Goal: Information Seeking & Learning: Learn about a topic

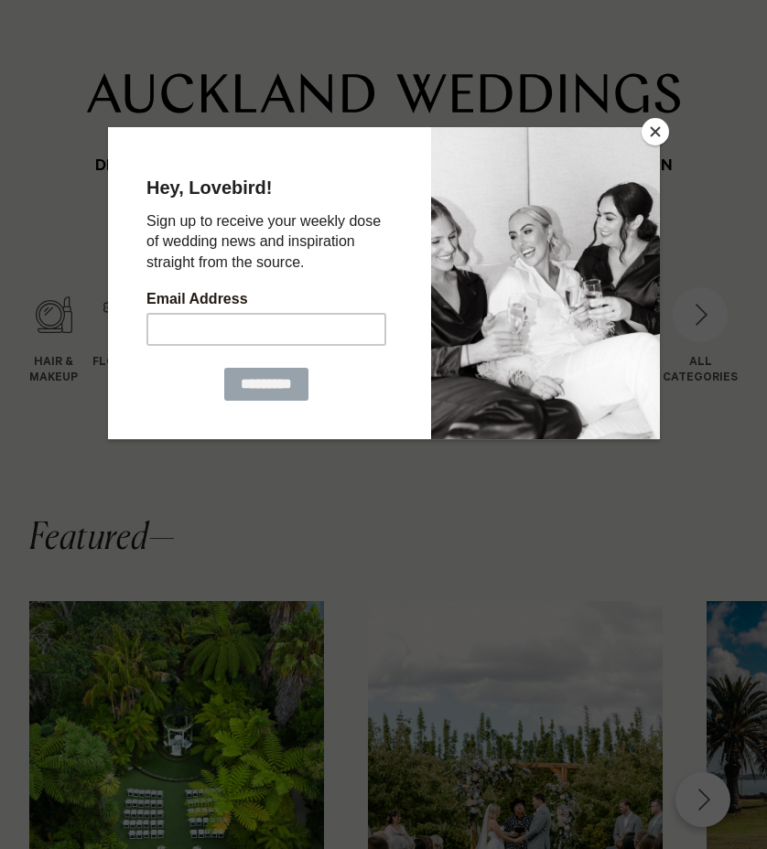
click at [659, 131] on button "Close" at bounding box center [654, 131] width 27 height 27
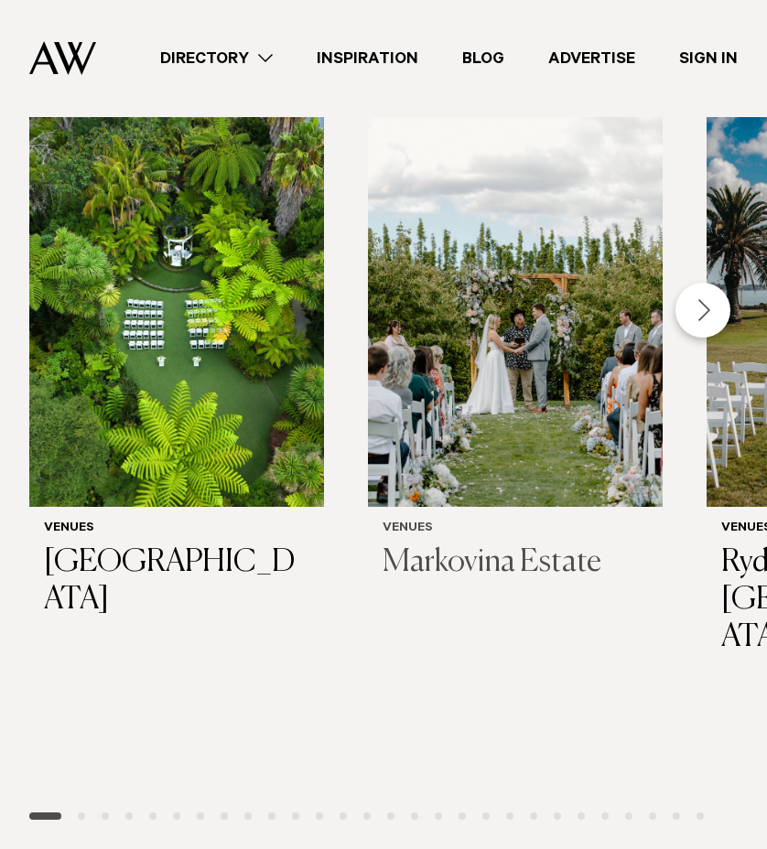
scroll to position [475, 0]
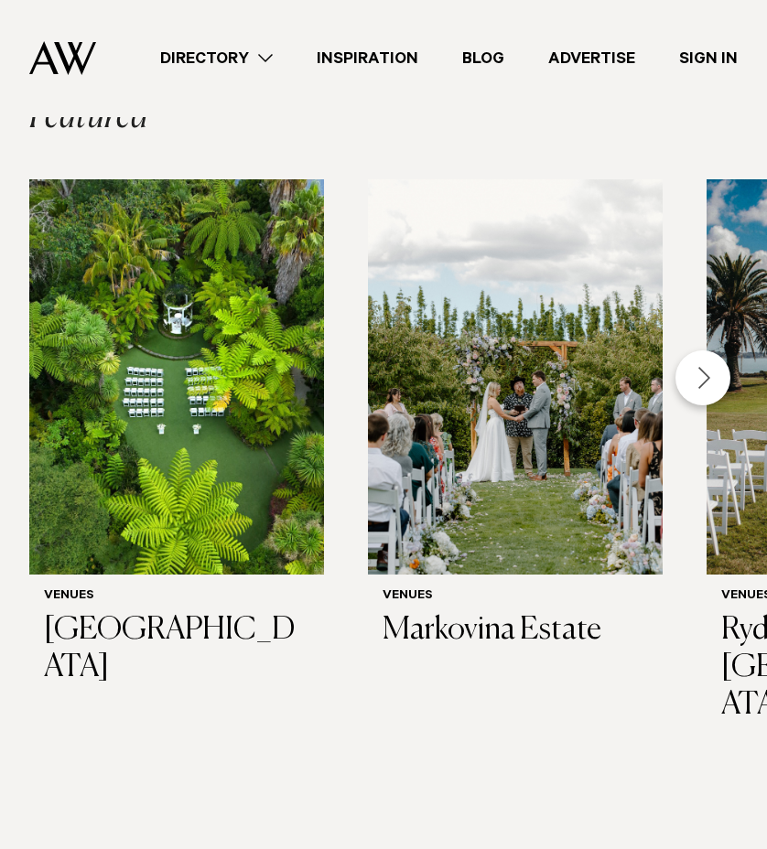
click at [712, 379] on div "Next slide" at bounding box center [702, 377] width 55 height 55
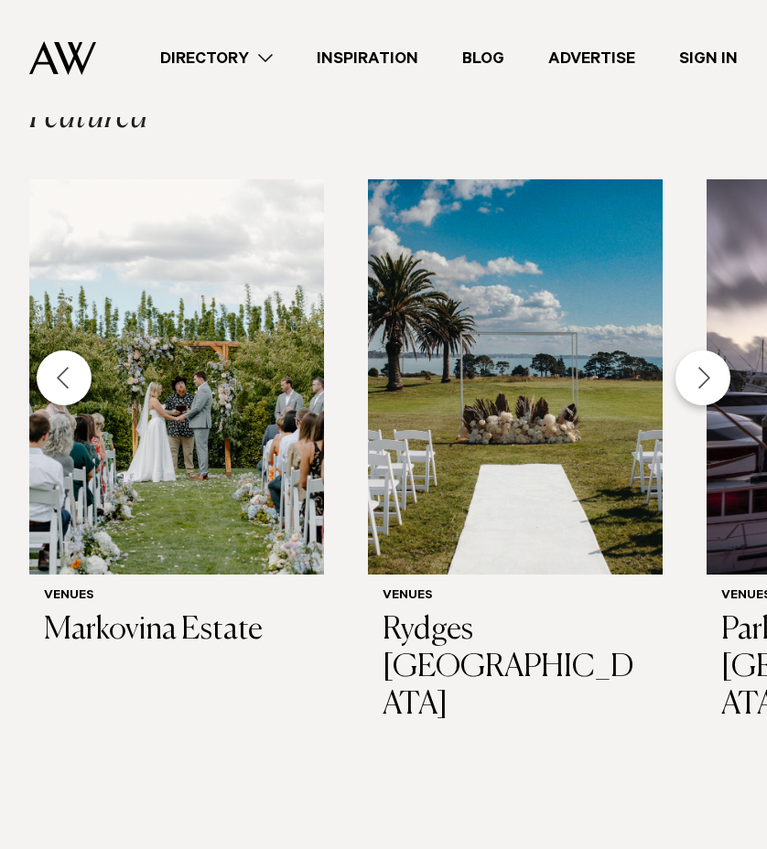
click at [712, 379] on div "Next slide" at bounding box center [702, 377] width 55 height 55
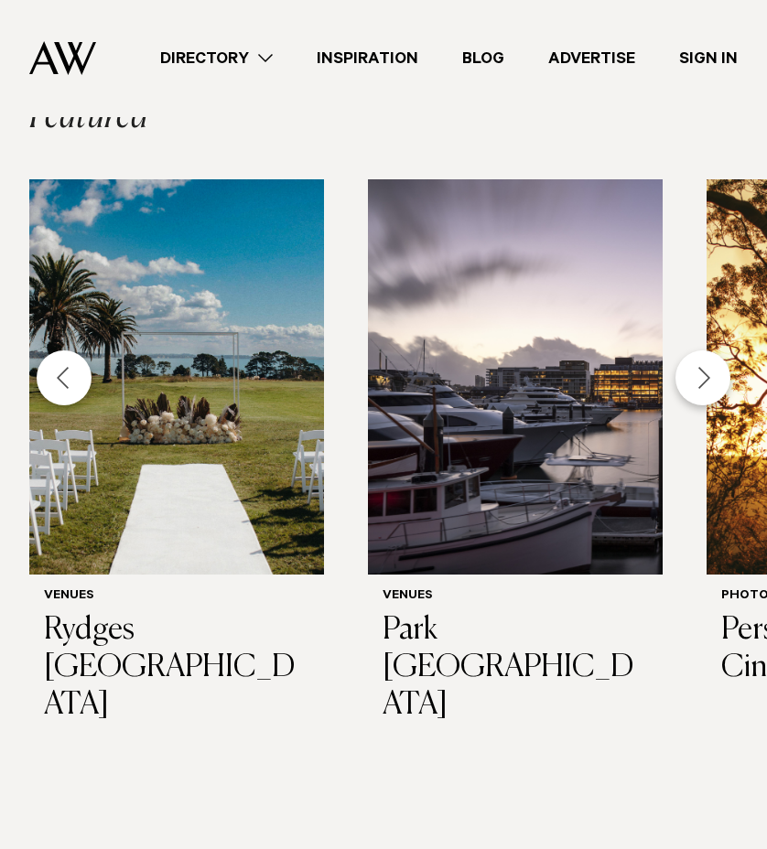
click at [712, 379] on div "Next slide" at bounding box center [702, 377] width 55 height 55
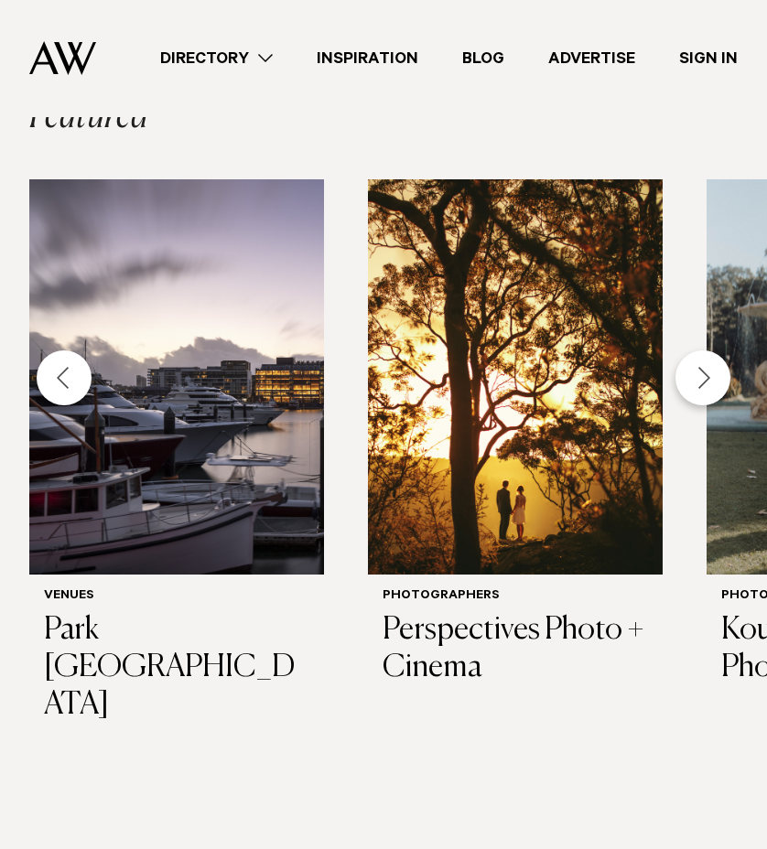
click at [712, 379] on div "Next slide" at bounding box center [702, 377] width 55 height 55
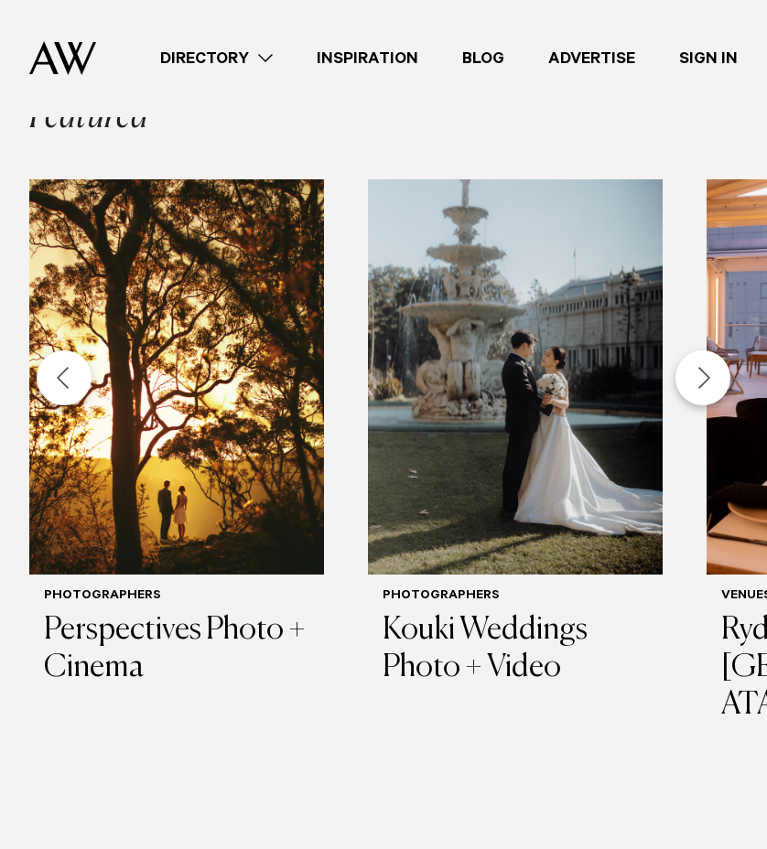
click at [712, 379] on div "Next slide" at bounding box center [702, 377] width 55 height 55
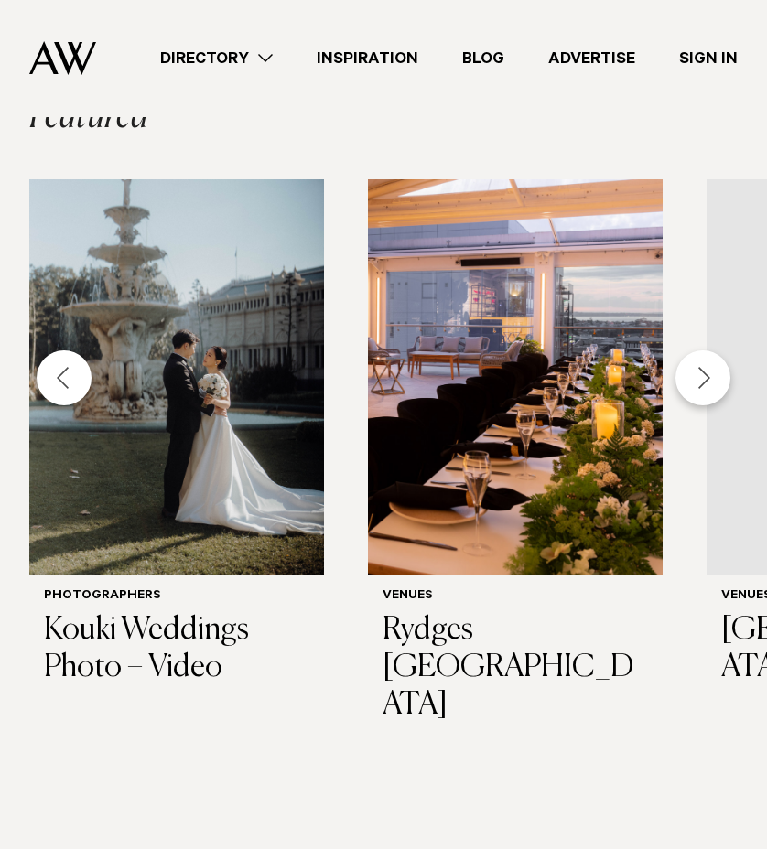
click at [712, 379] on div "Next slide" at bounding box center [702, 377] width 55 height 55
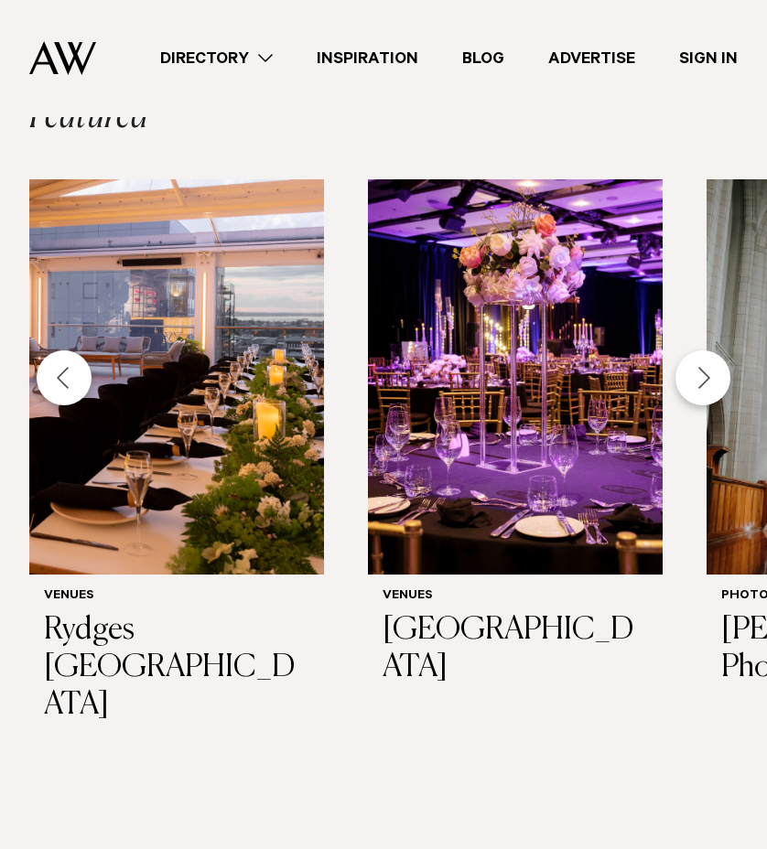
click at [696, 393] on div "Next slide" at bounding box center [702, 377] width 55 height 55
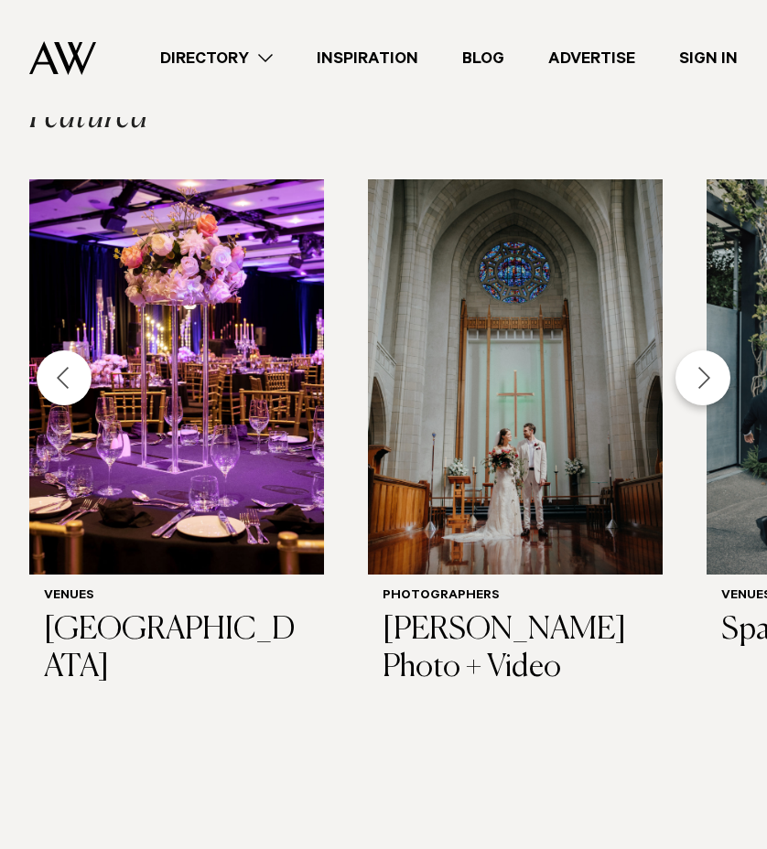
click at [696, 393] on div "Next slide" at bounding box center [702, 377] width 55 height 55
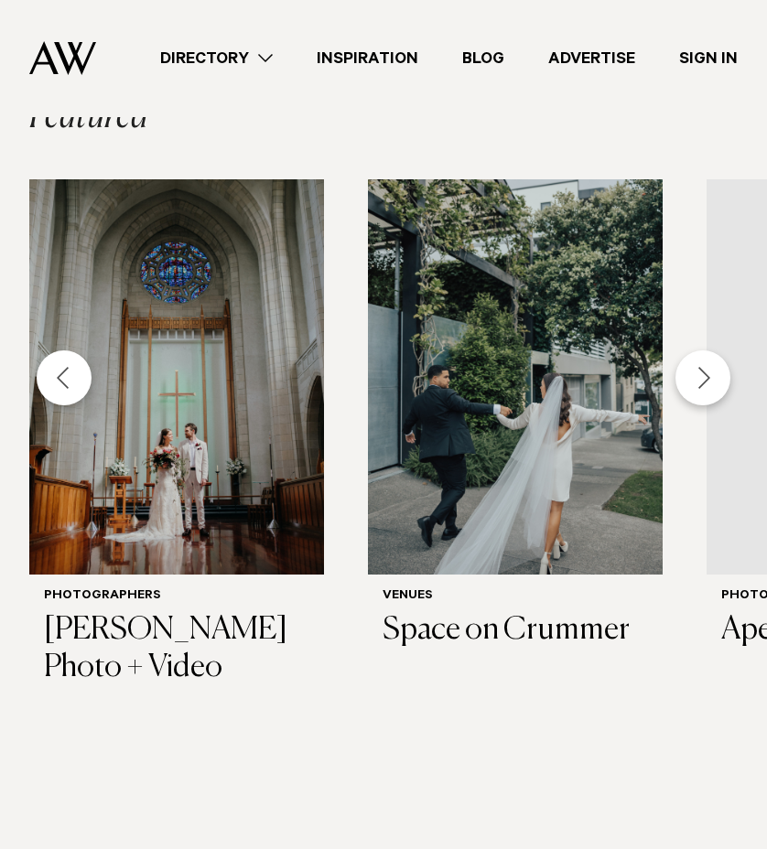
click at [696, 393] on div "Next slide" at bounding box center [702, 377] width 55 height 55
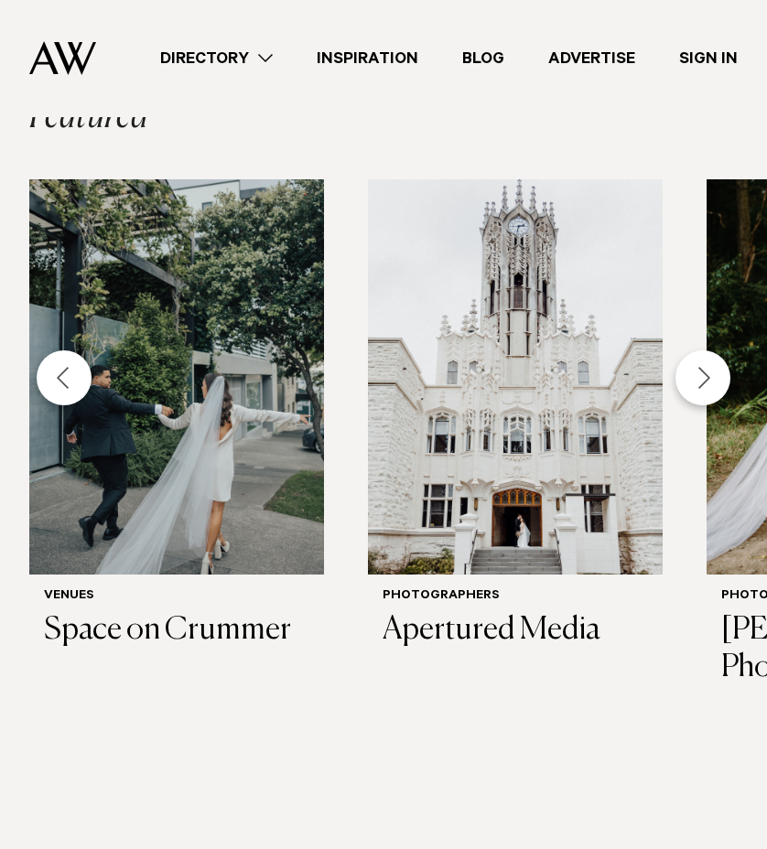
click at [697, 393] on div "Next slide" at bounding box center [702, 377] width 55 height 55
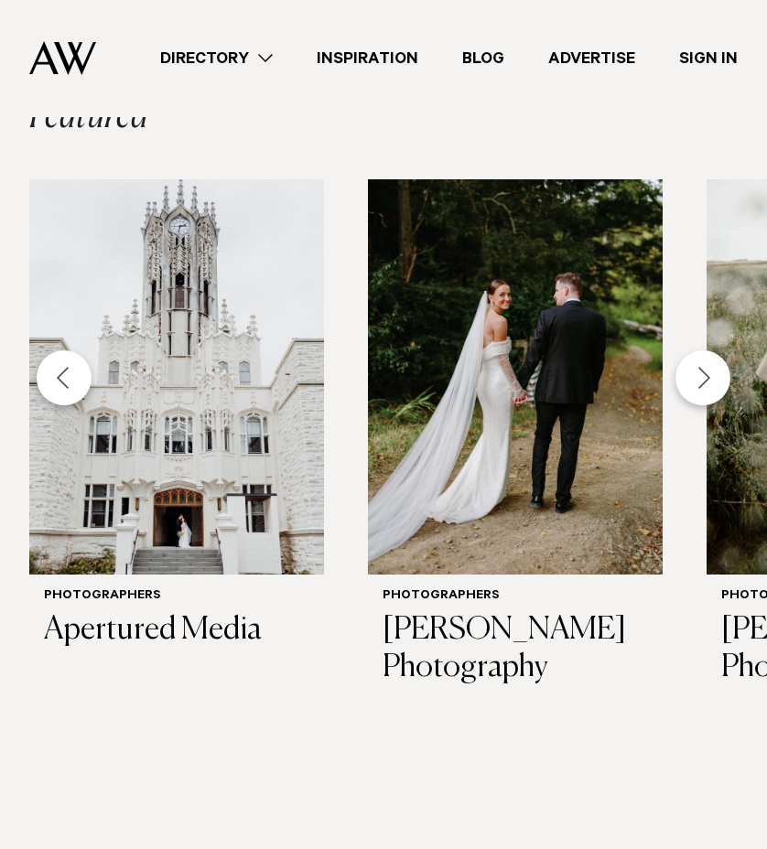
click at [697, 393] on div "Next slide" at bounding box center [702, 377] width 55 height 55
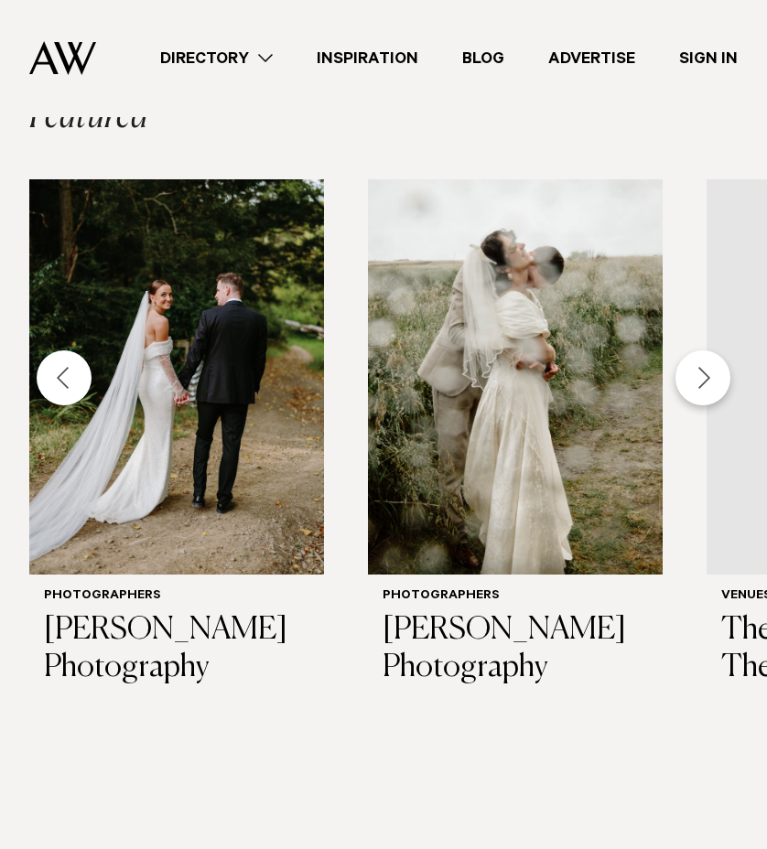
click at [697, 393] on div "Next slide" at bounding box center [702, 377] width 55 height 55
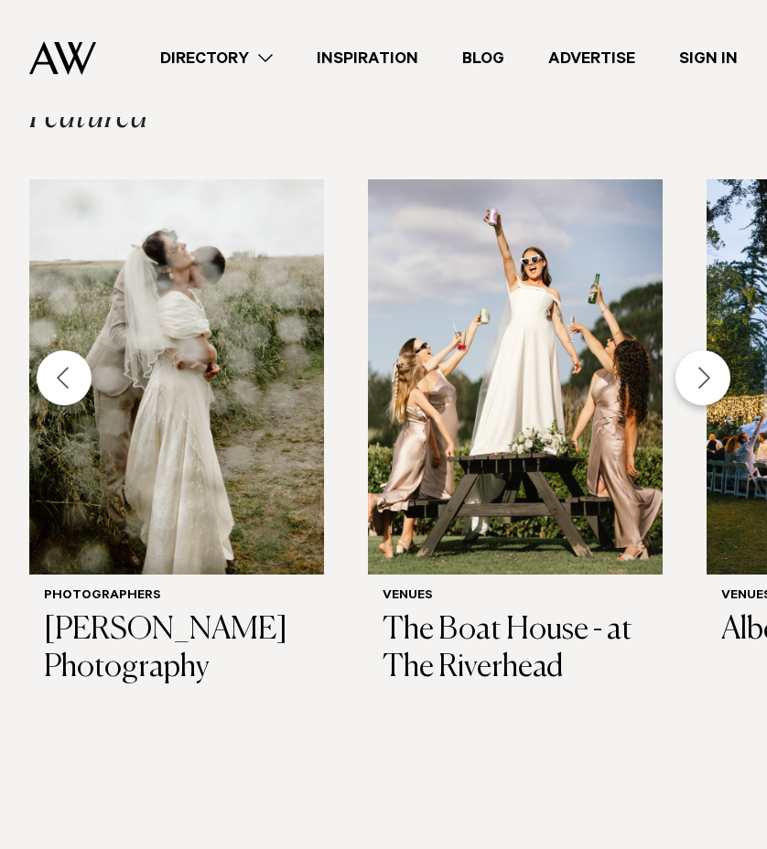
click at [712, 377] on div "Next slide" at bounding box center [702, 377] width 55 height 55
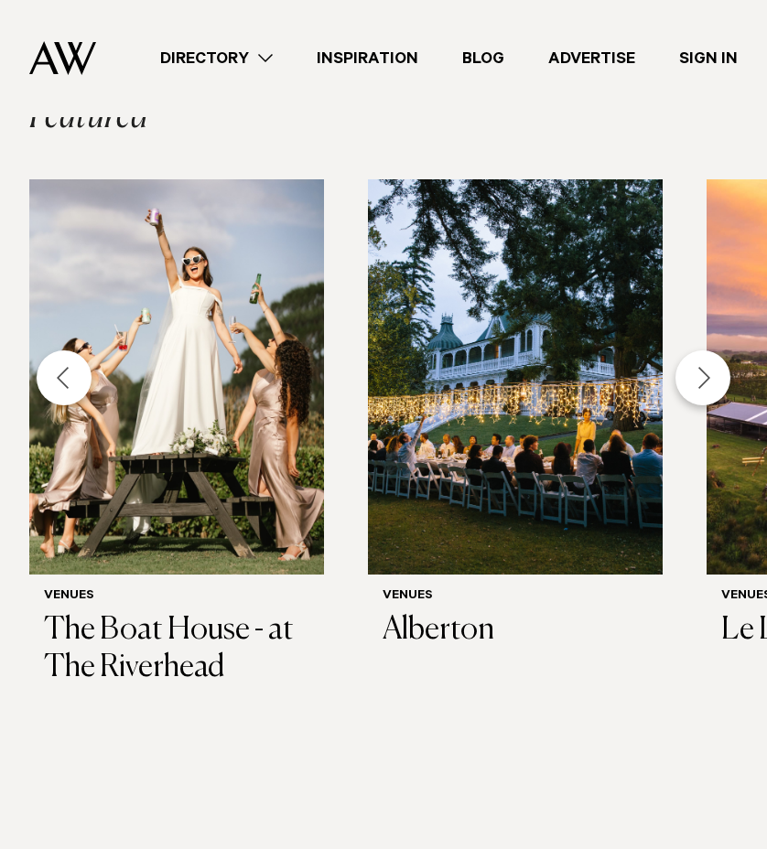
click at [713, 379] on div "Next slide" at bounding box center [702, 377] width 55 height 55
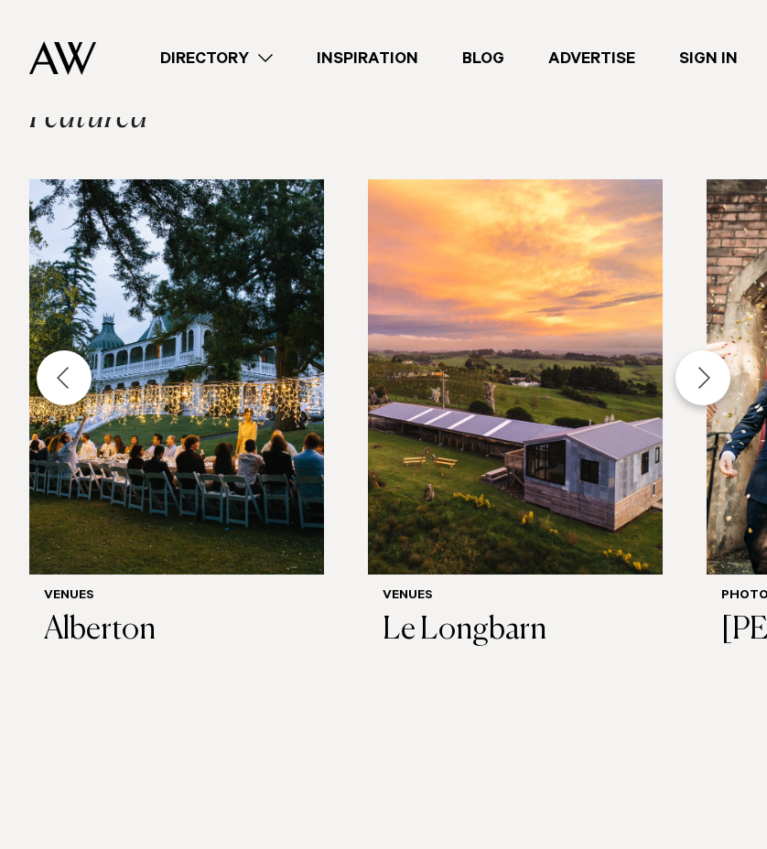
click at [716, 380] on div "Next slide" at bounding box center [702, 377] width 55 height 55
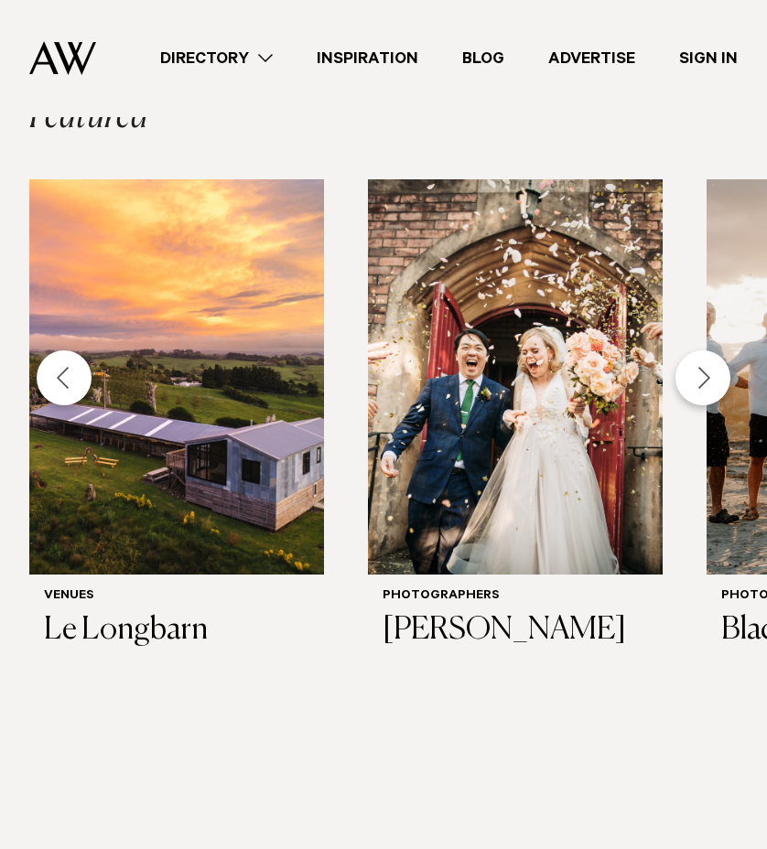
click at [716, 380] on div "Next slide" at bounding box center [702, 377] width 55 height 55
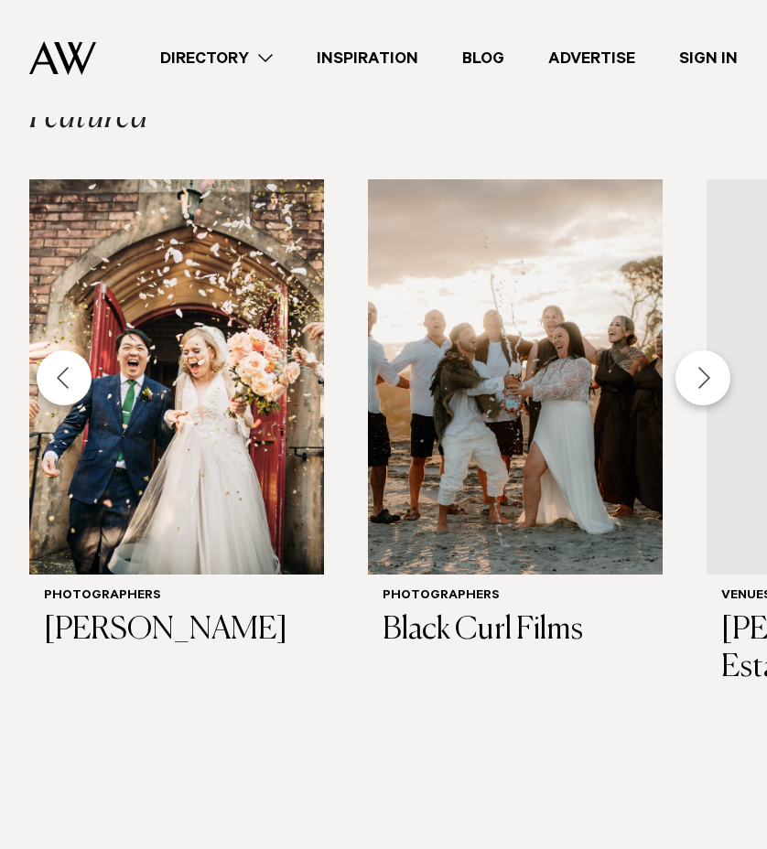
click at [717, 380] on div "Next slide" at bounding box center [702, 377] width 55 height 55
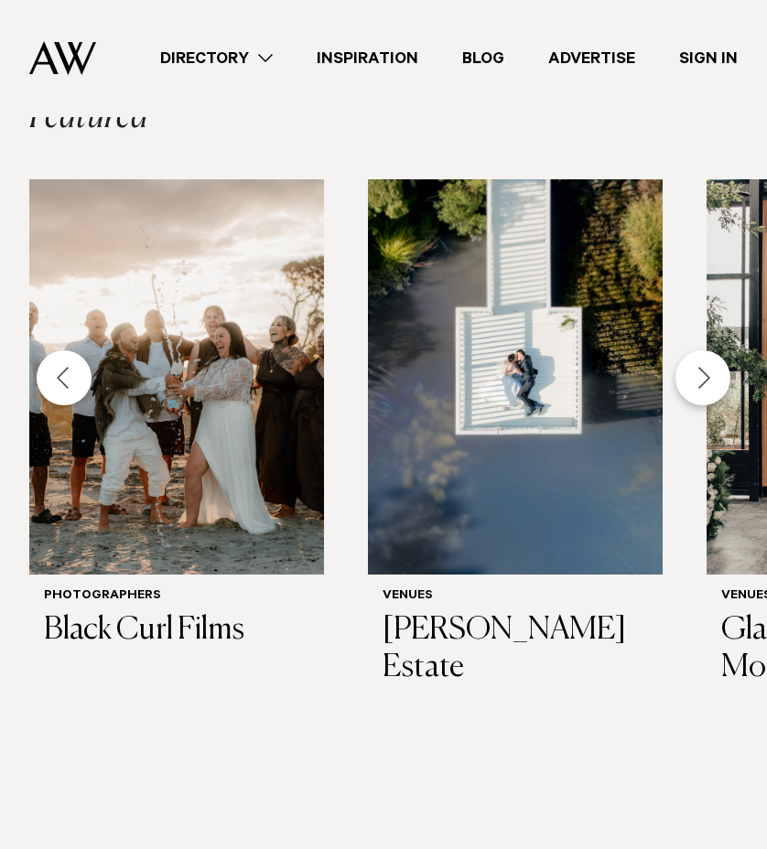
click at [717, 380] on div "Next slide" at bounding box center [702, 377] width 55 height 55
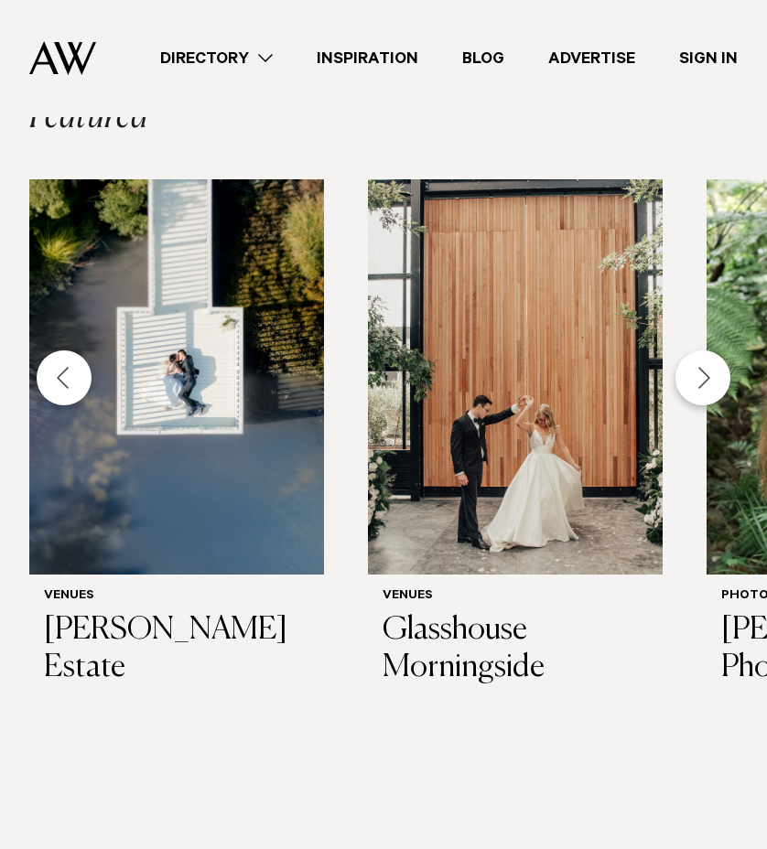
click at [717, 379] on div "Next slide" at bounding box center [702, 377] width 55 height 55
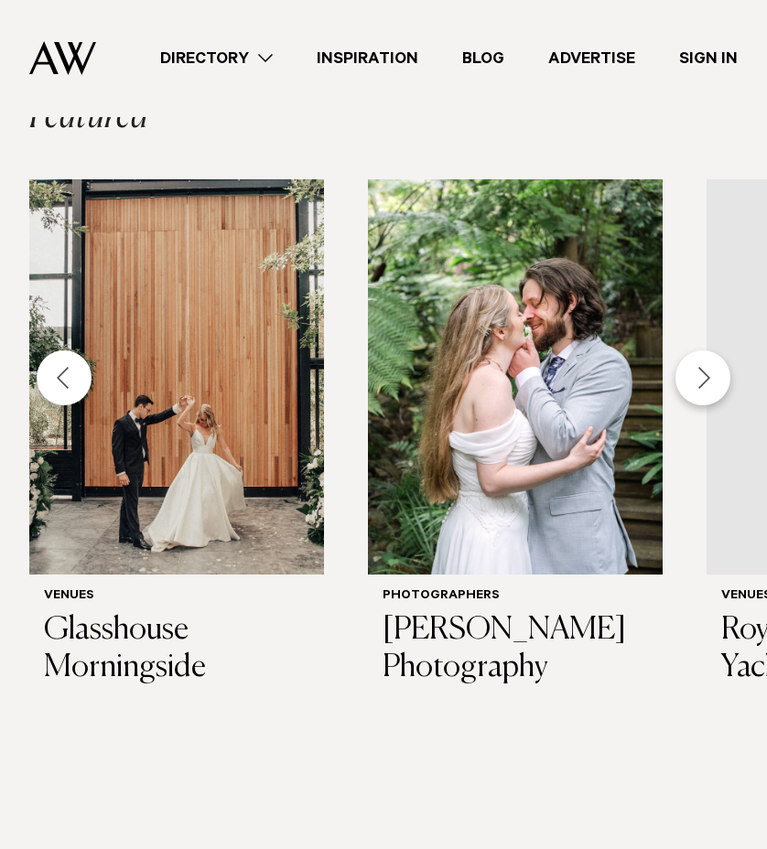
click at [717, 379] on div "Next slide" at bounding box center [702, 377] width 55 height 55
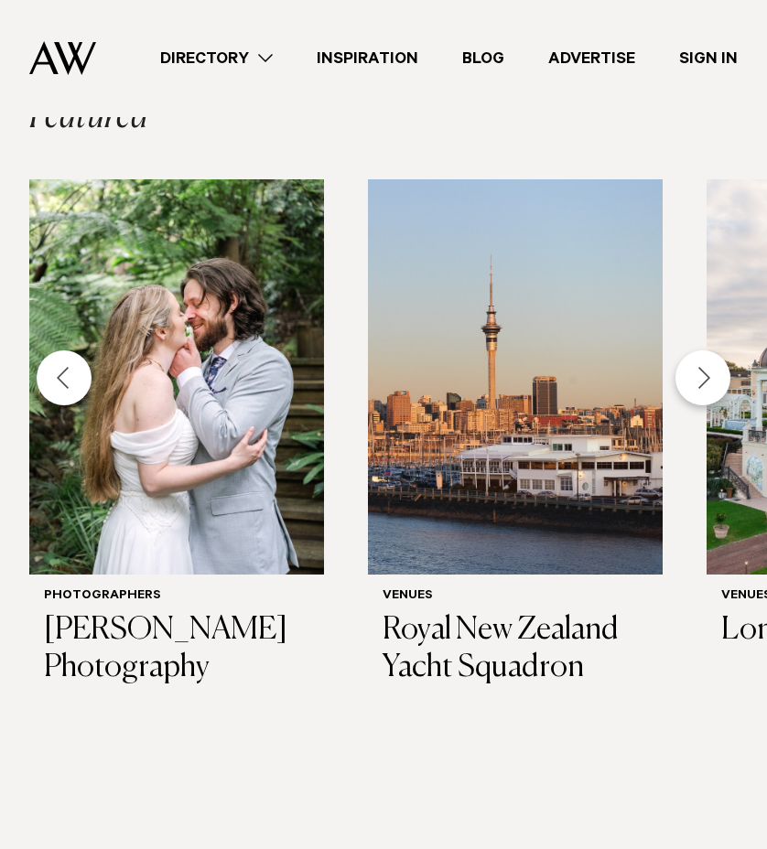
click at [717, 379] on div "Next slide" at bounding box center [702, 377] width 55 height 55
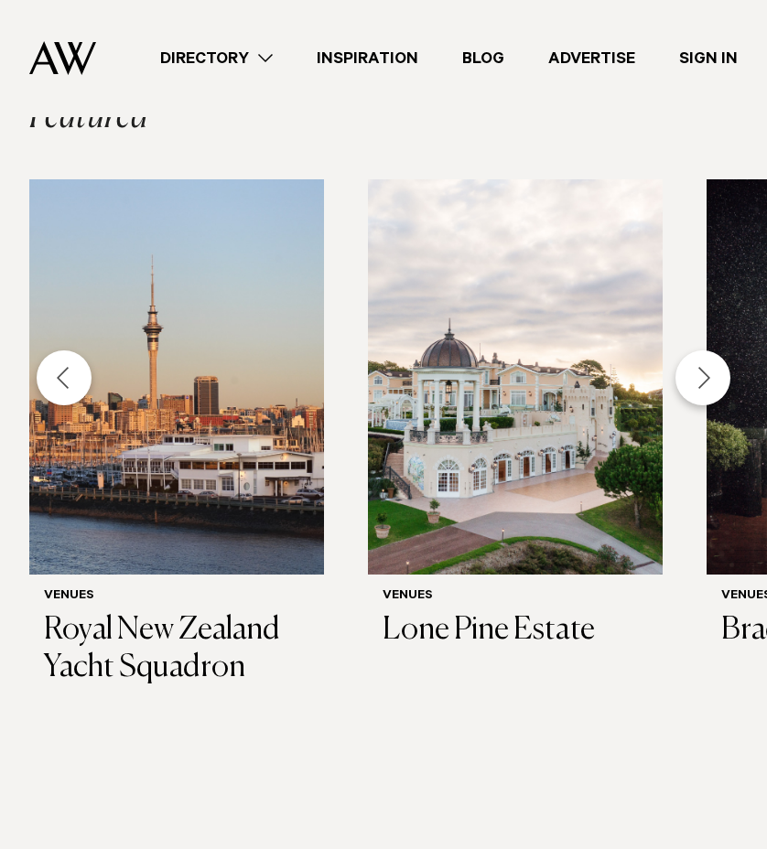
click at [718, 379] on div "Next slide" at bounding box center [702, 377] width 55 height 55
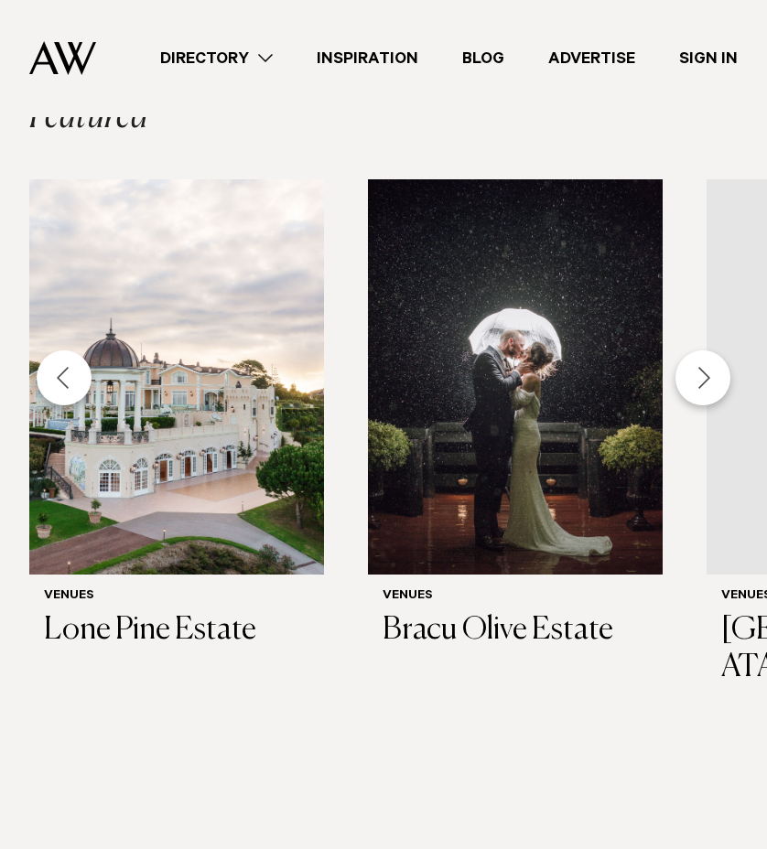
click at [718, 379] on div "Next slide" at bounding box center [702, 377] width 55 height 55
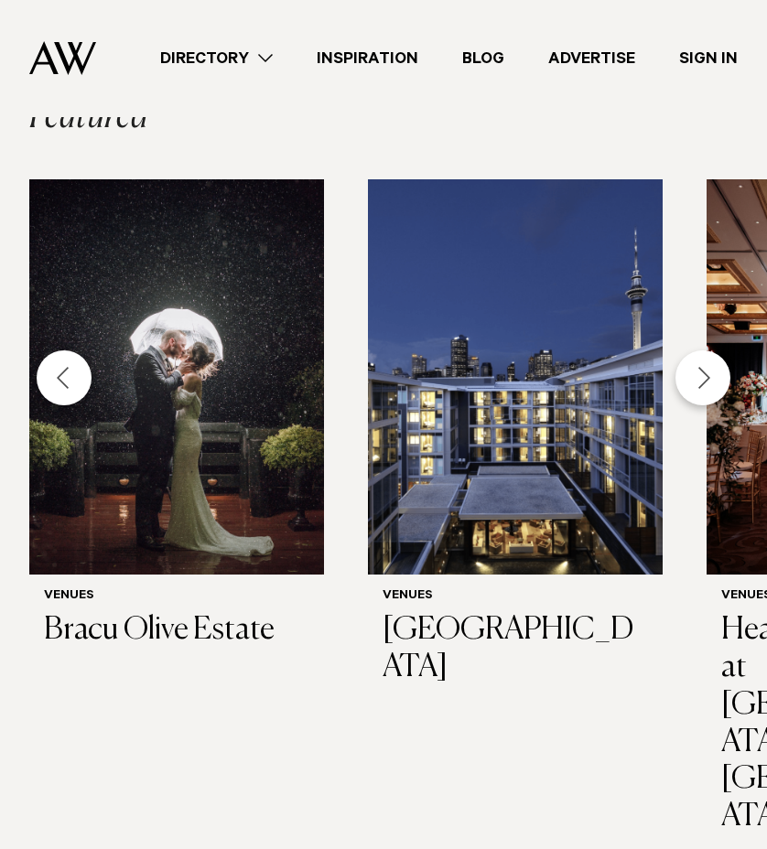
click at [718, 379] on div "Next slide" at bounding box center [702, 377] width 55 height 55
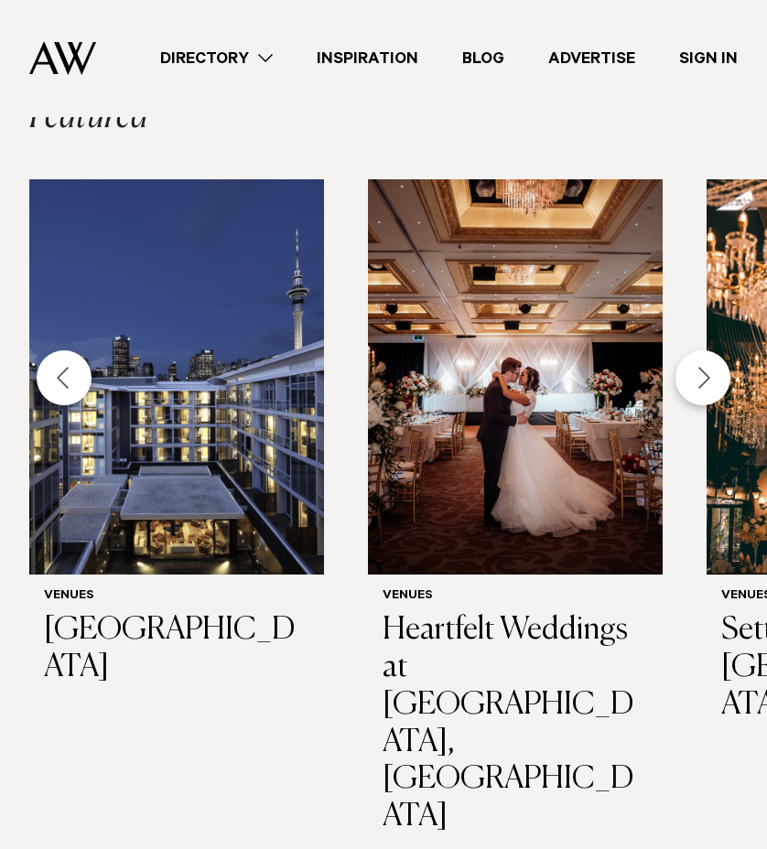
click at [718, 379] on div "Next slide" at bounding box center [702, 377] width 55 height 55
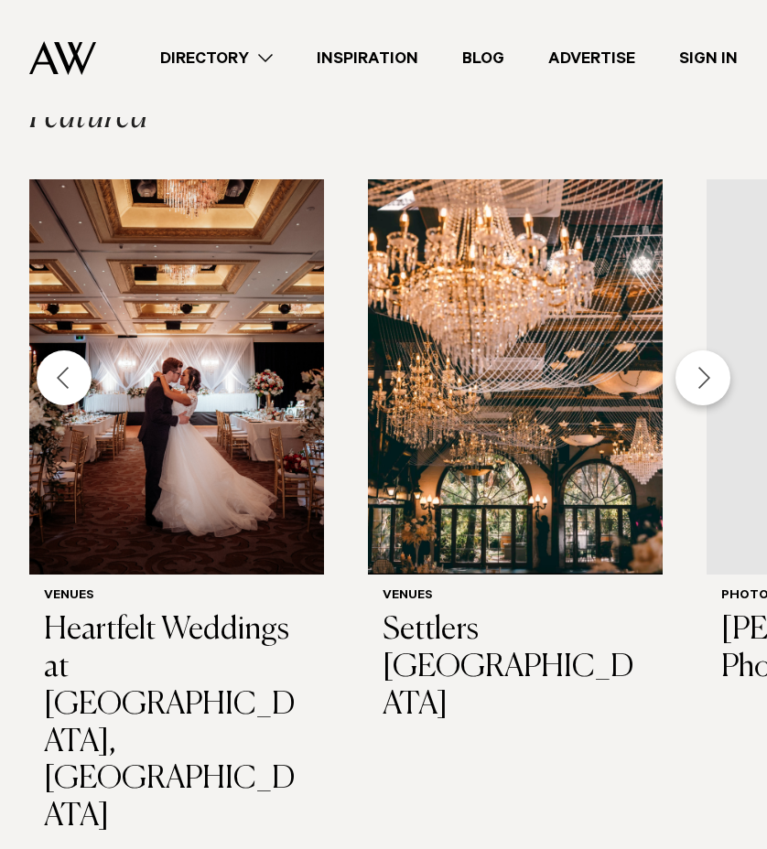
click at [718, 379] on div "Next slide" at bounding box center [702, 377] width 55 height 55
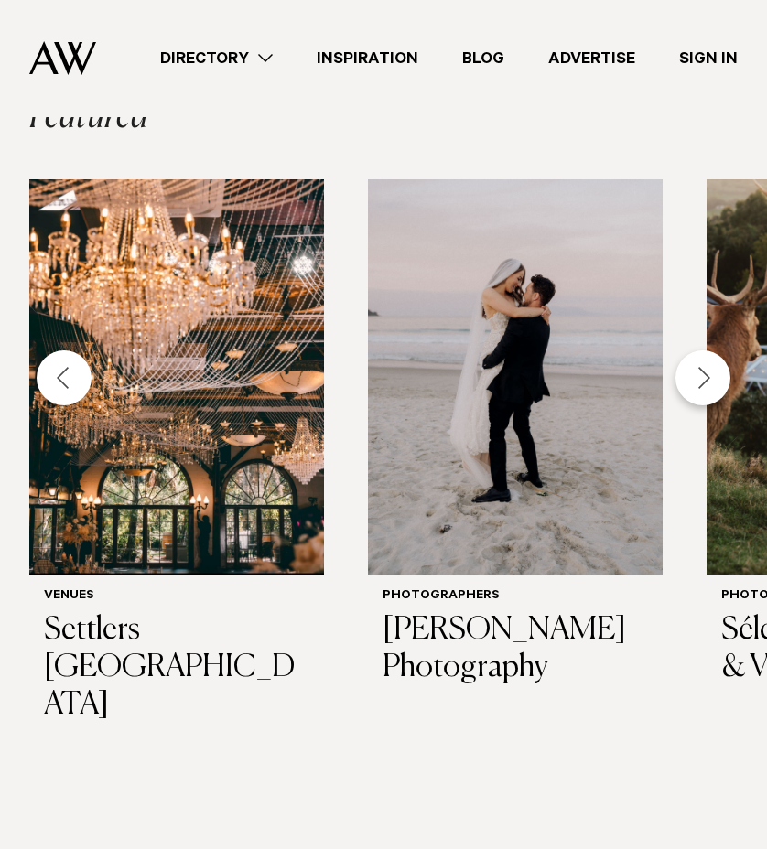
click at [718, 379] on div "Next slide" at bounding box center [702, 377] width 55 height 55
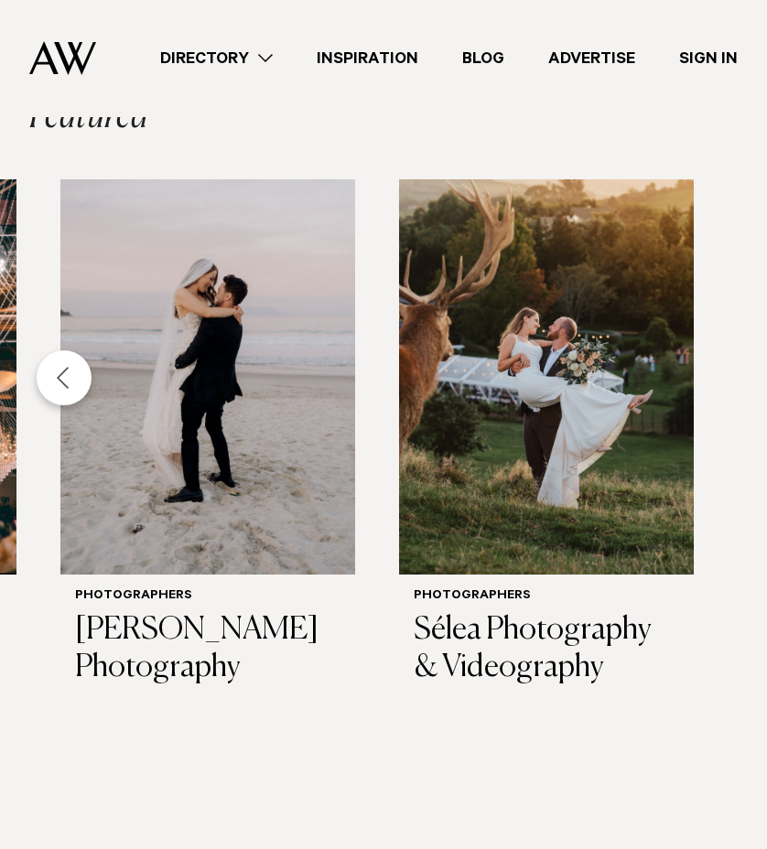
click at [718, 379] on div "Venues [GEOGRAPHIC_DATA] Venues [GEOGRAPHIC_DATA] Venues [GEOGRAPHIC_DATA] [GEO…" at bounding box center [383, 540] width 767 height 723
click at [70, 383] on div "Previous slide" at bounding box center [64, 377] width 55 height 55
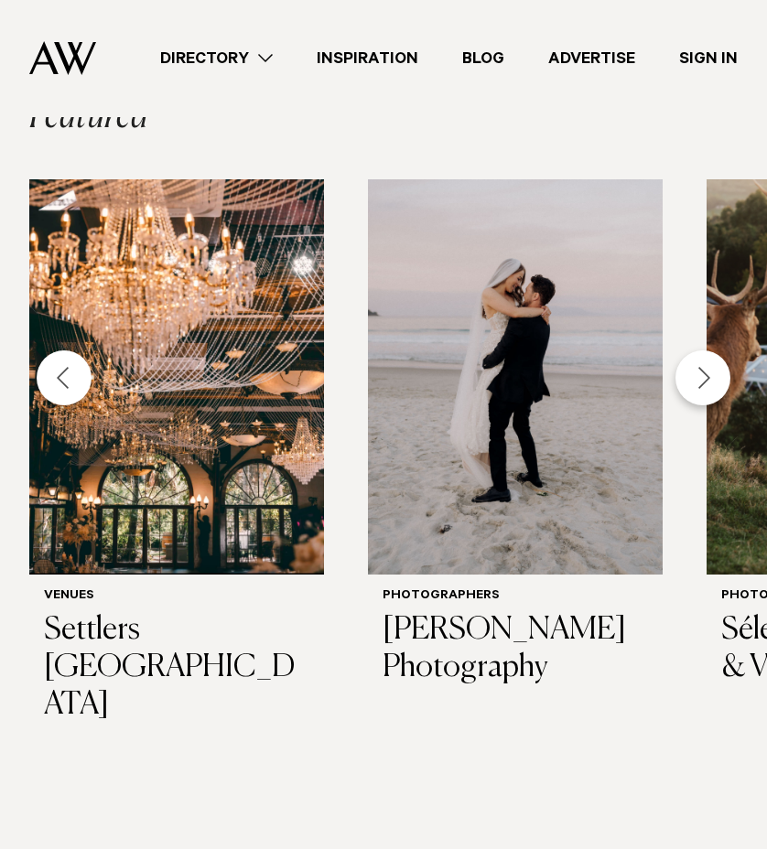
click at [70, 383] on div "Previous slide" at bounding box center [64, 377] width 55 height 55
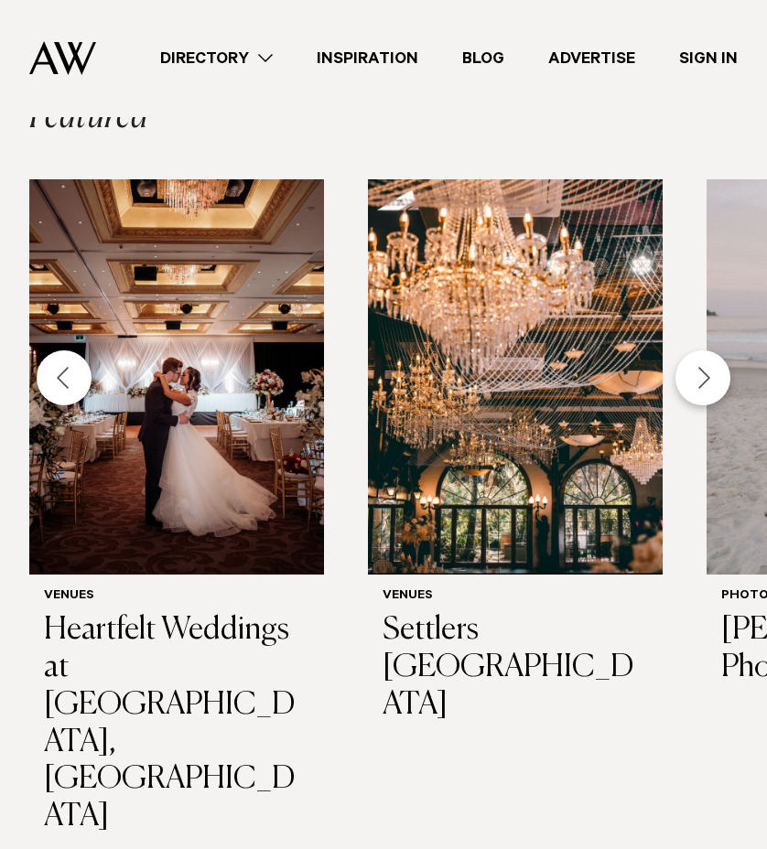
click at [70, 383] on div "Previous slide" at bounding box center [64, 377] width 55 height 55
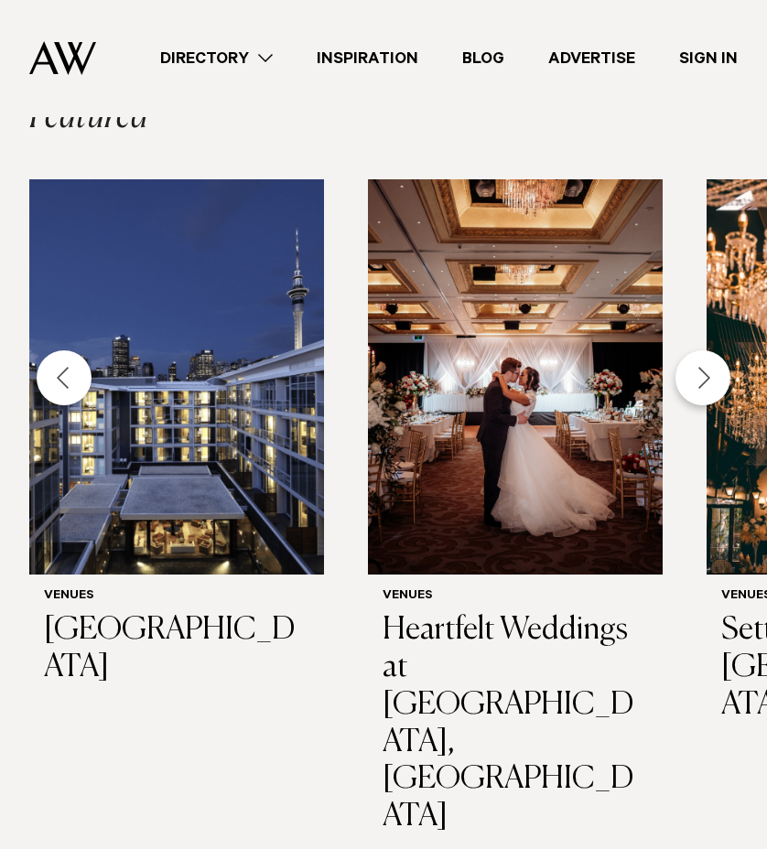
click at [69, 383] on div "Previous slide" at bounding box center [64, 377] width 55 height 55
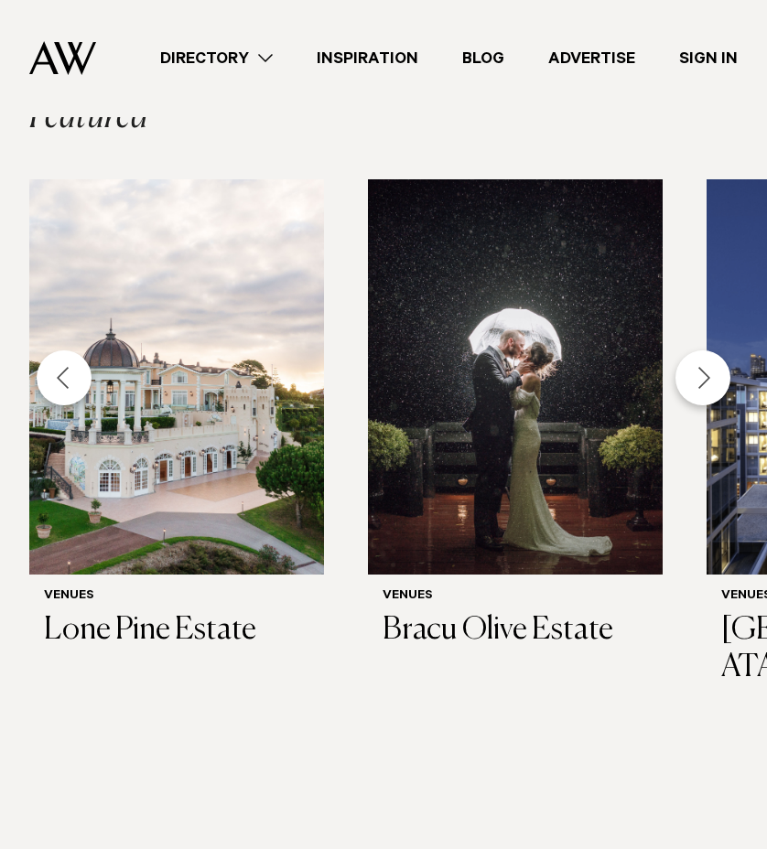
click at [69, 383] on div "Previous slide" at bounding box center [64, 377] width 55 height 55
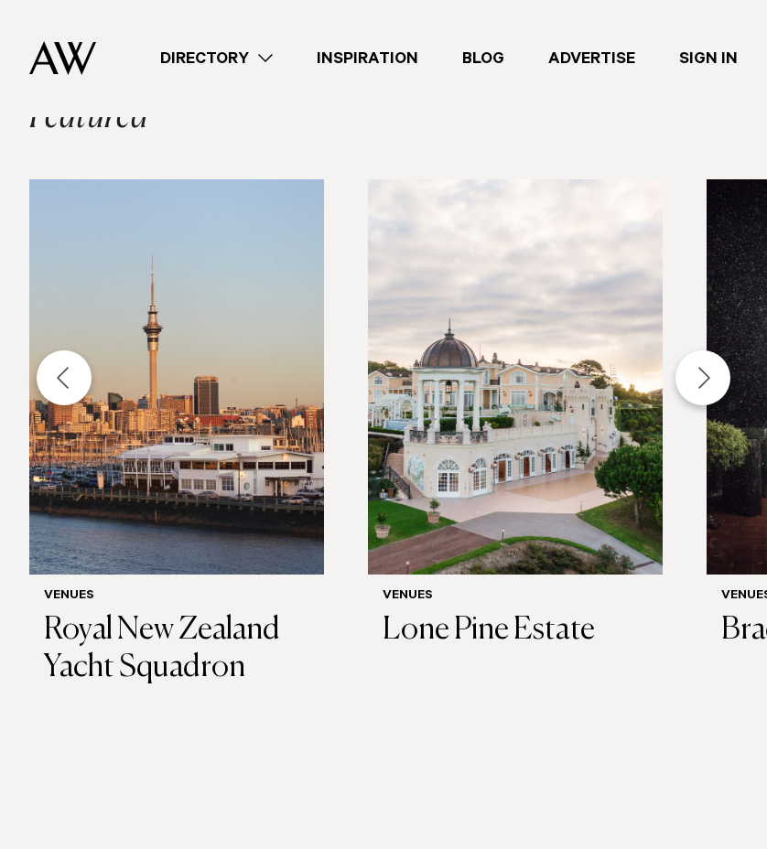
click at [69, 383] on div "Previous slide" at bounding box center [64, 377] width 55 height 55
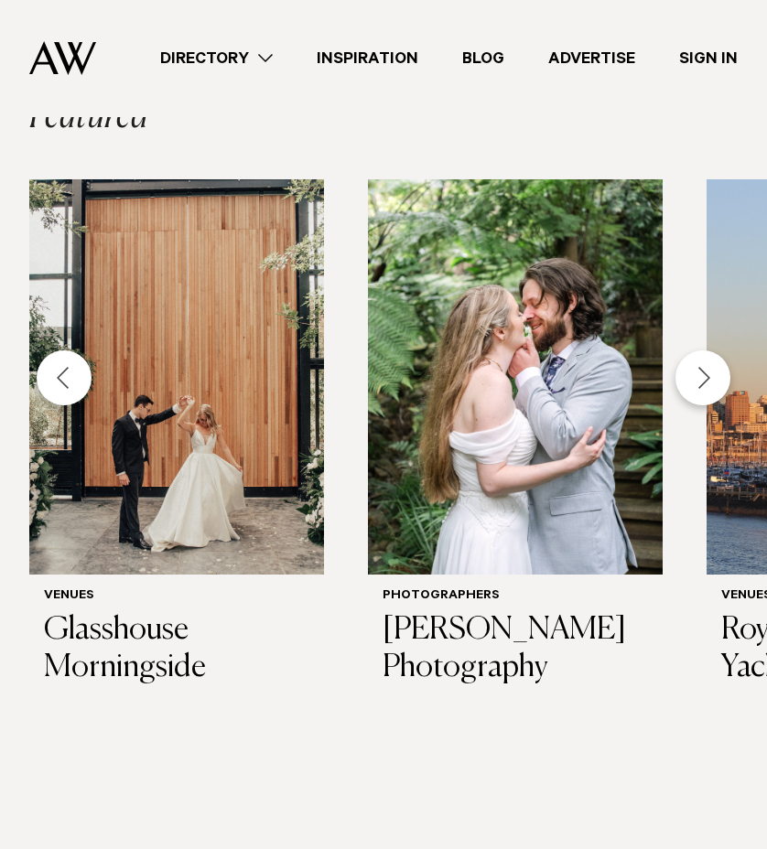
click at [69, 383] on div "Previous slide" at bounding box center [64, 377] width 55 height 55
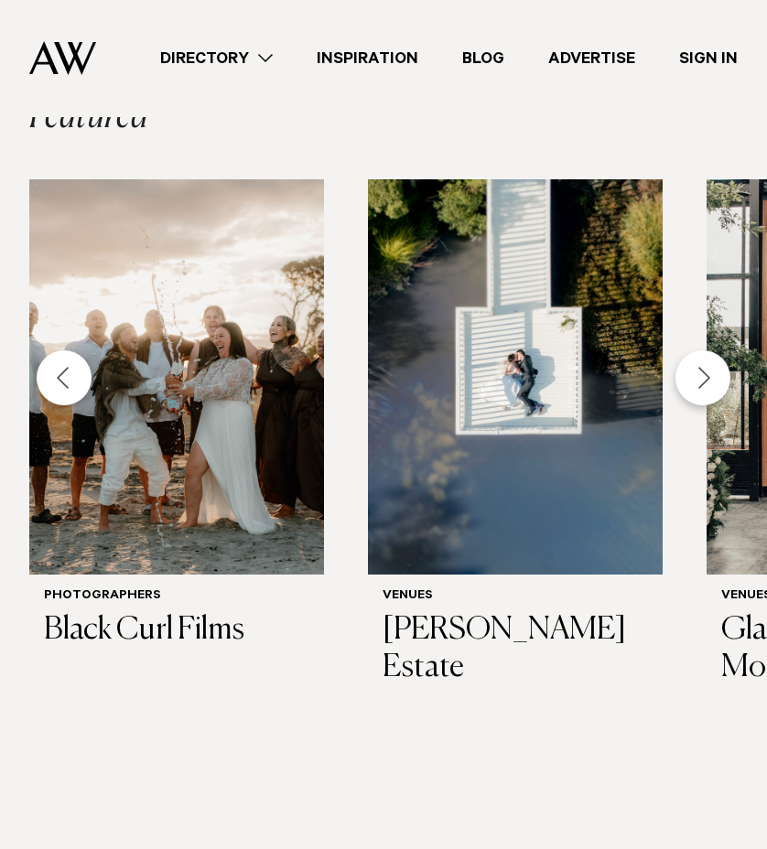
click at [69, 383] on div "Previous slide" at bounding box center [64, 377] width 55 height 55
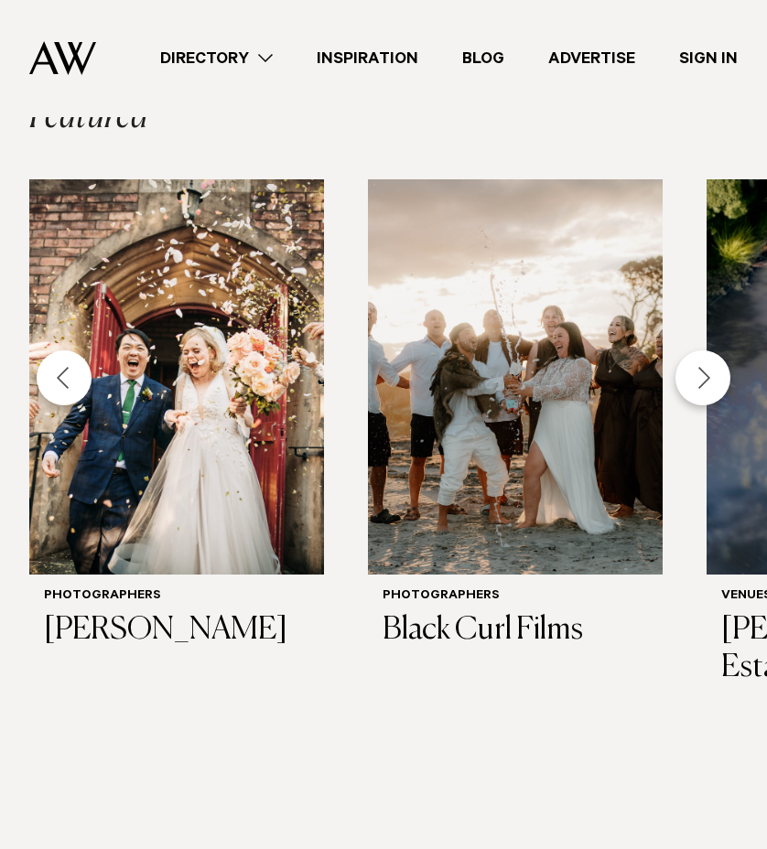
click at [69, 383] on div "Previous slide" at bounding box center [64, 377] width 55 height 55
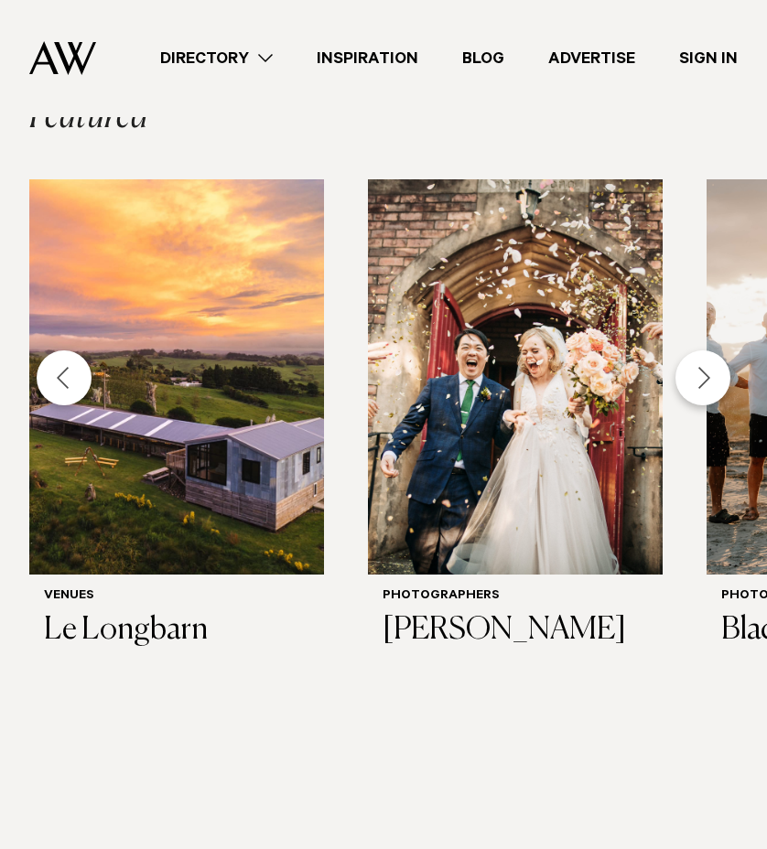
click at [69, 383] on div "Previous slide" at bounding box center [64, 377] width 55 height 55
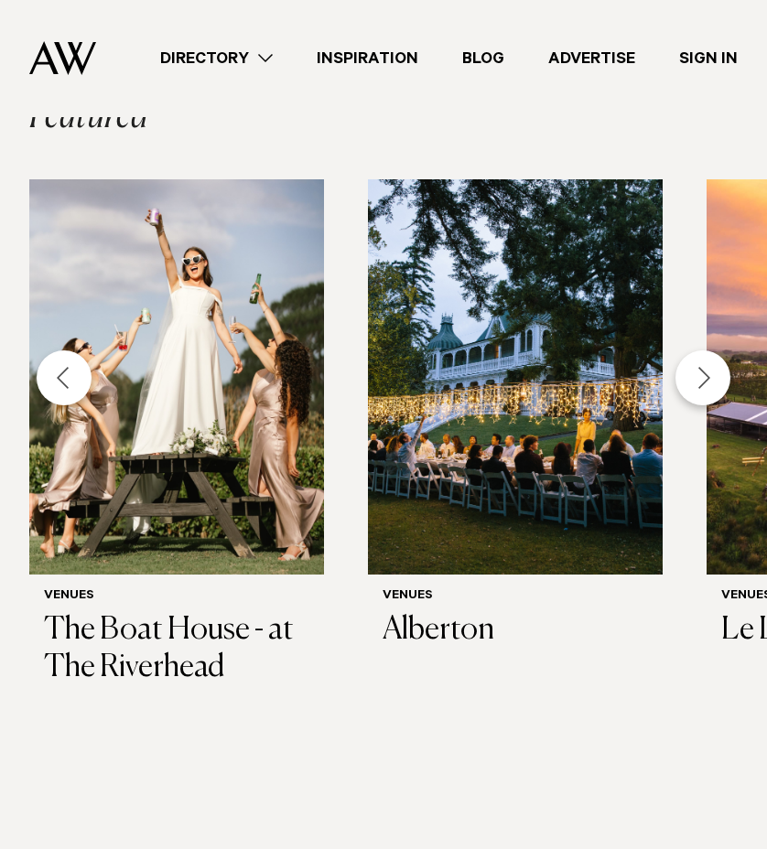
click at [69, 383] on div "Previous slide" at bounding box center [64, 377] width 55 height 55
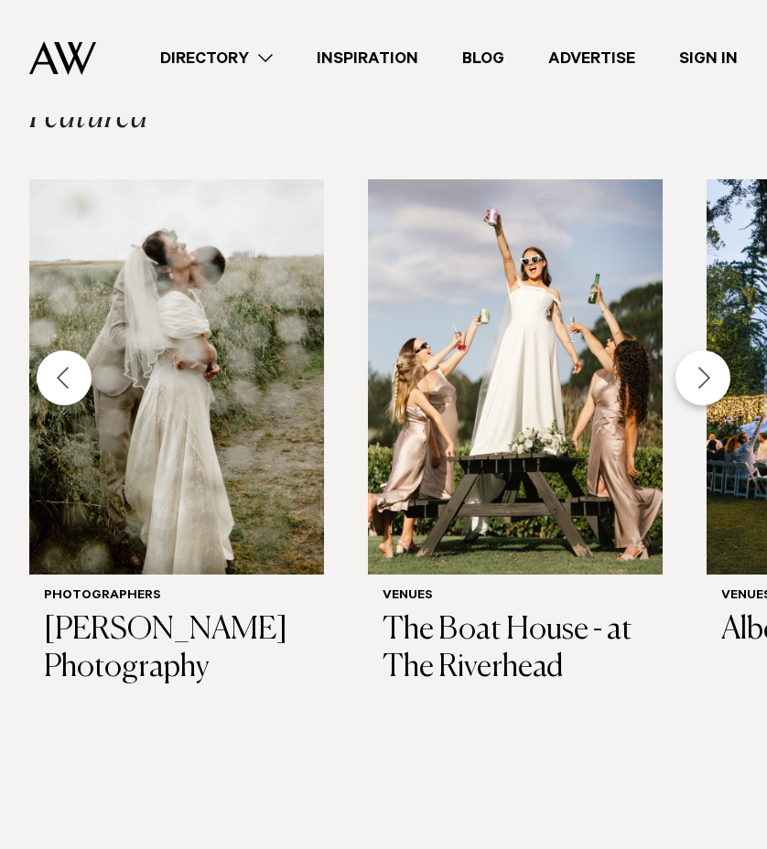
click at [69, 383] on div "Previous slide" at bounding box center [64, 377] width 55 height 55
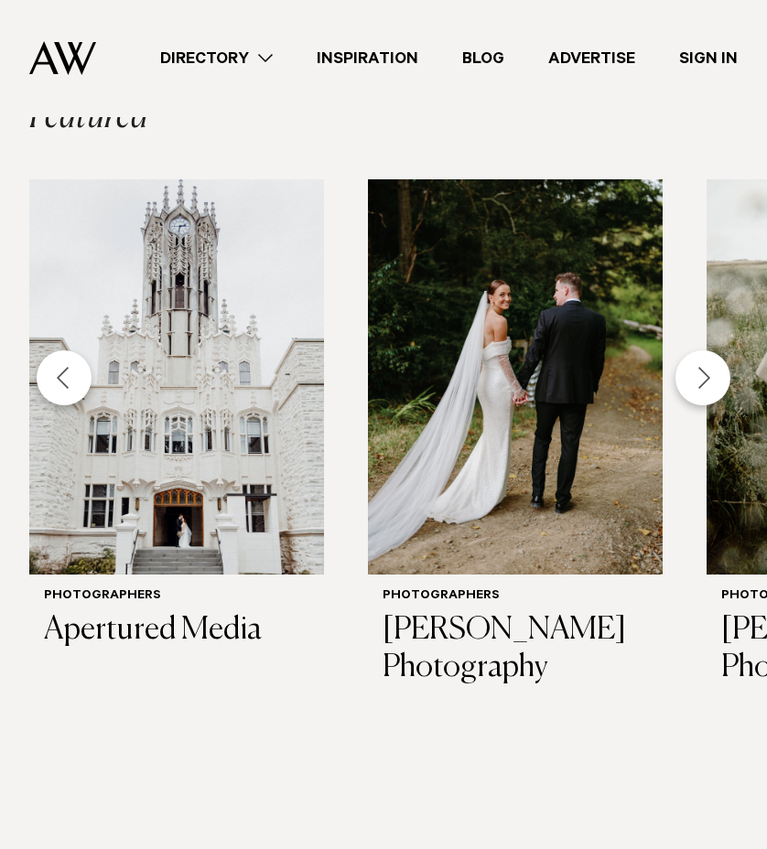
click at [69, 383] on div "Previous slide" at bounding box center [64, 377] width 55 height 55
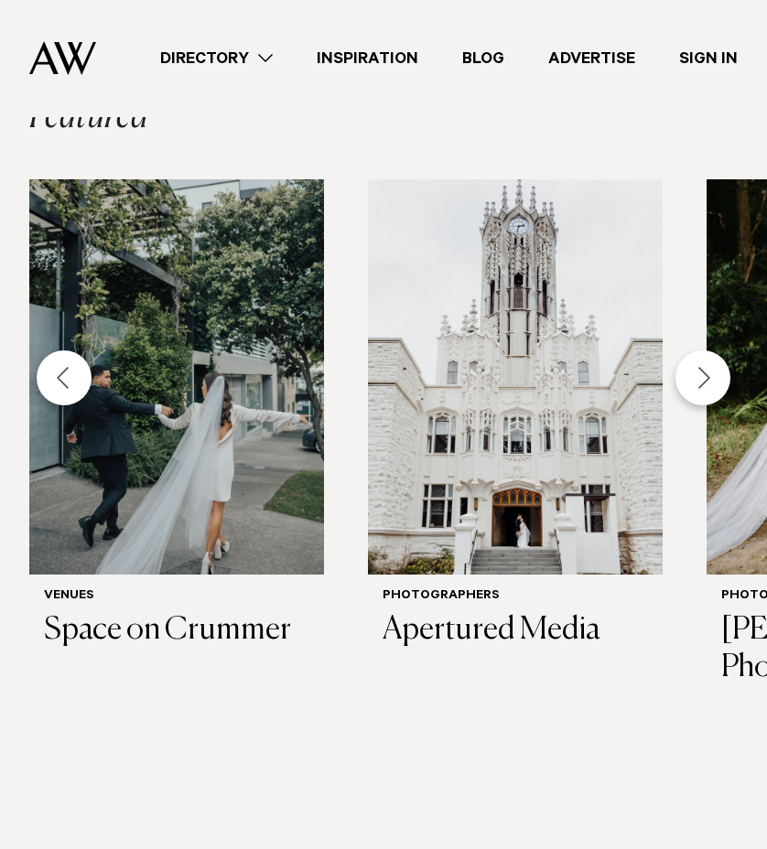
click at [69, 383] on div "Previous slide" at bounding box center [64, 377] width 55 height 55
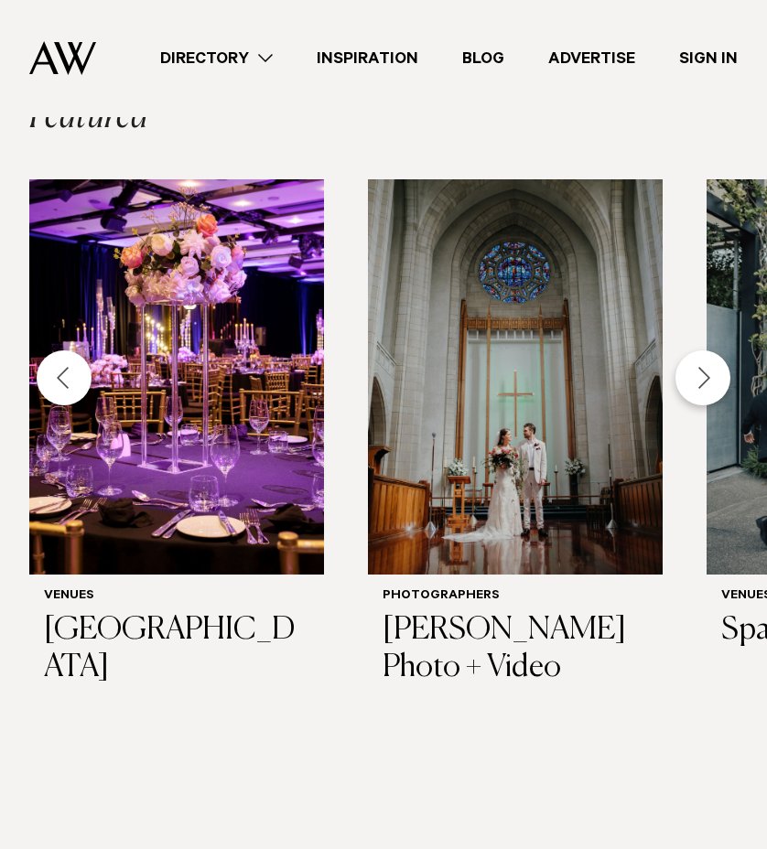
click at [69, 383] on div "Previous slide" at bounding box center [64, 377] width 55 height 55
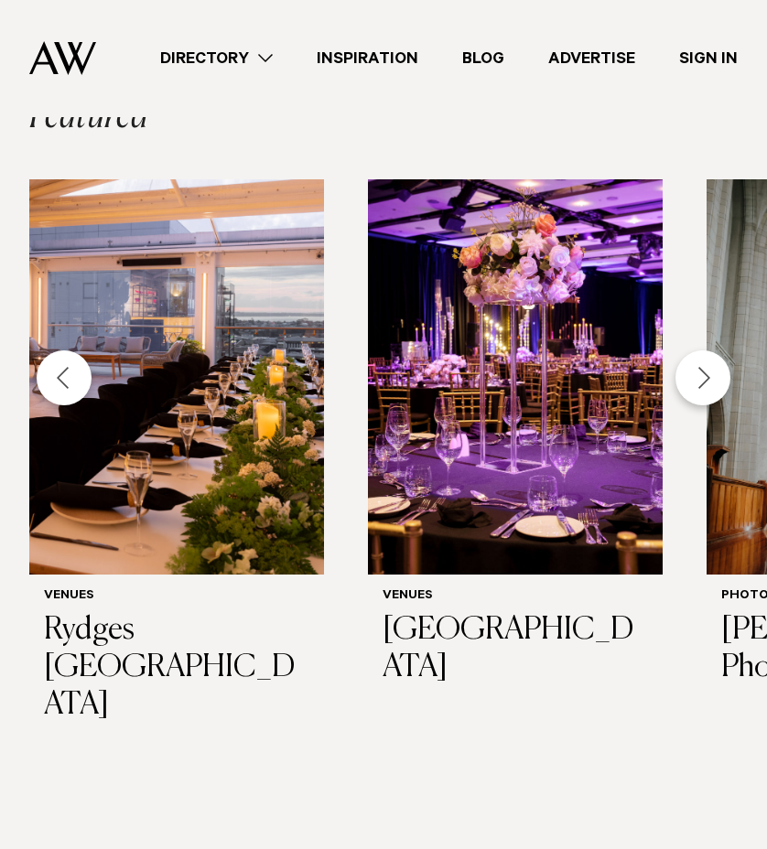
click at [69, 383] on div "Previous slide" at bounding box center [64, 377] width 55 height 55
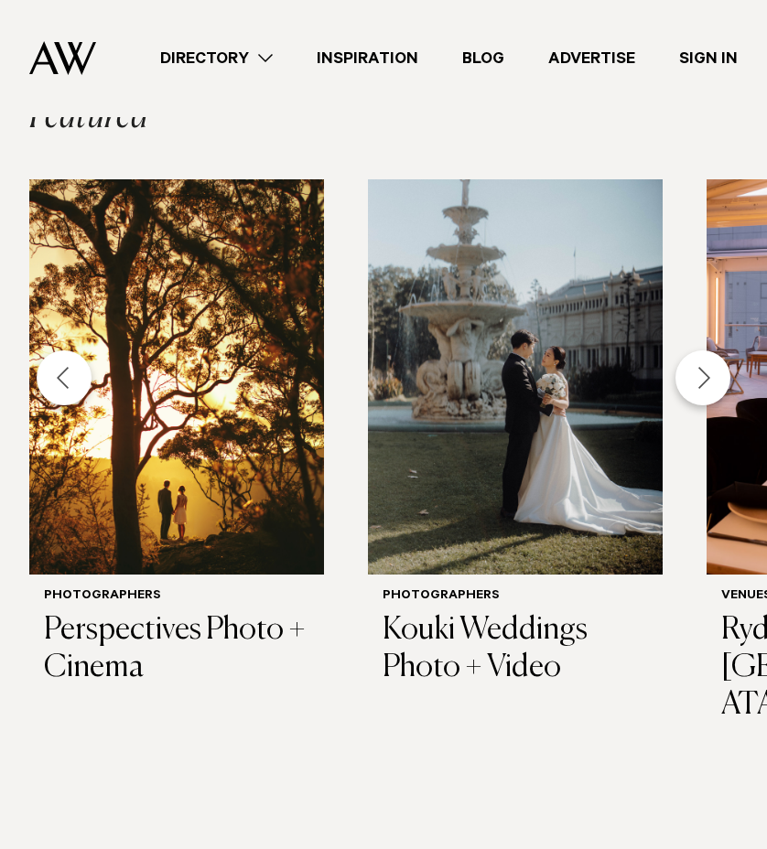
click at [69, 383] on div "Previous slide" at bounding box center [64, 377] width 55 height 55
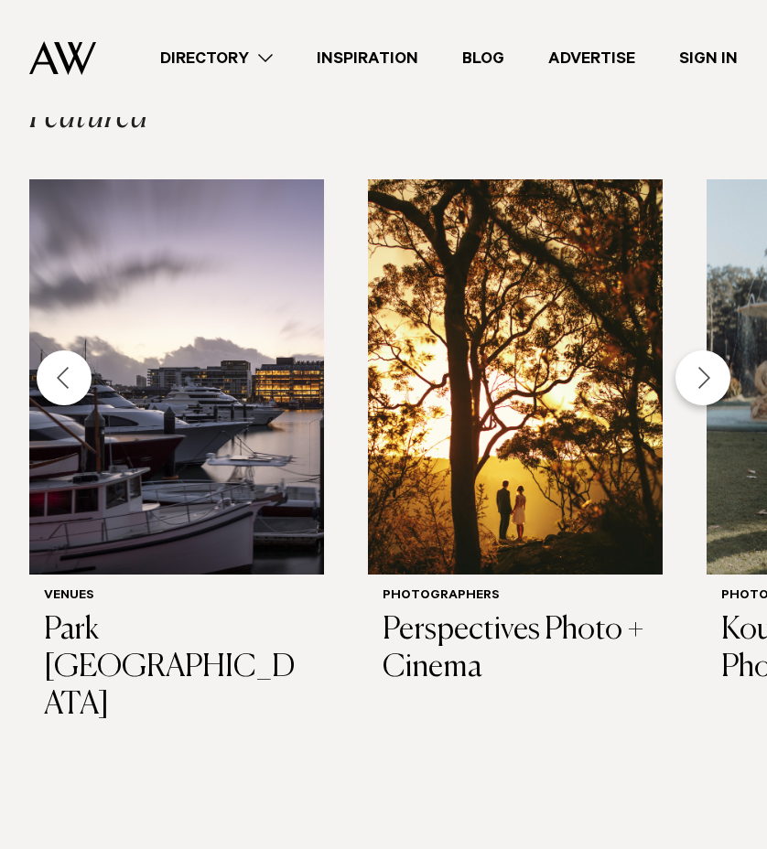
click at [69, 383] on div "Previous slide" at bounding box center [64, 377] width 55 height 55
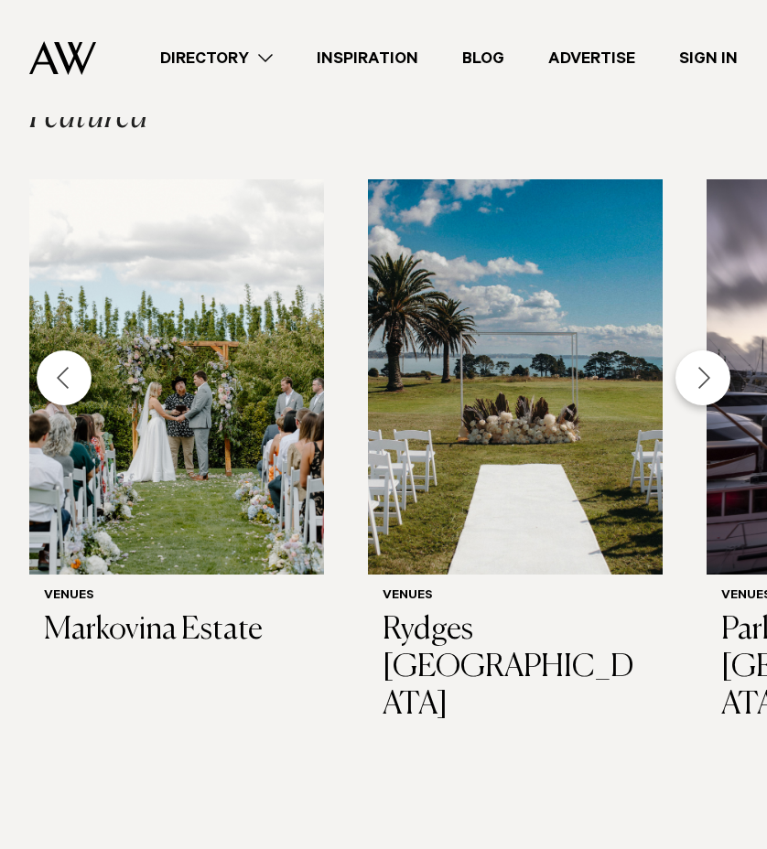
click at [69, 383] on div "Previous slide" at bounding box center [64, 377] width 55 height 55
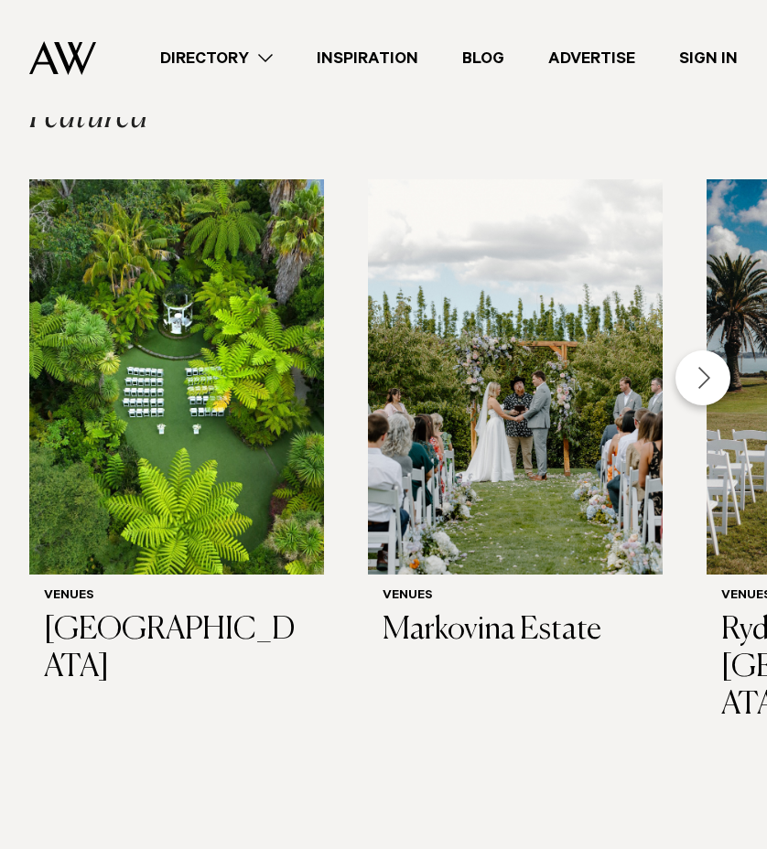
click at [69, 383] on img "1 / 29" at bounding box center [176, 376] width 295 height 395
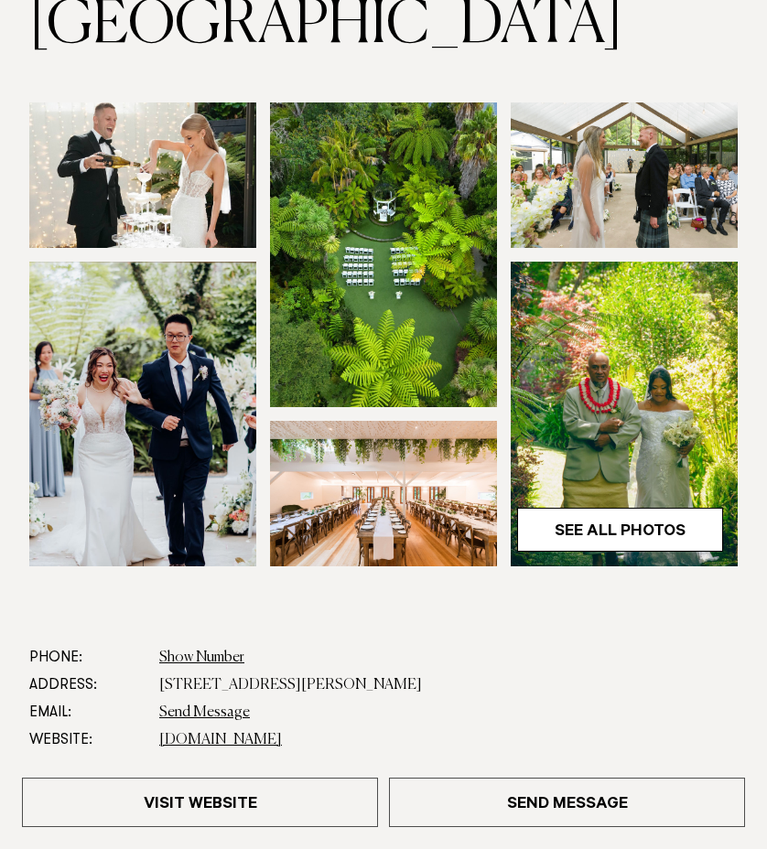
scroll to position [226, 0]
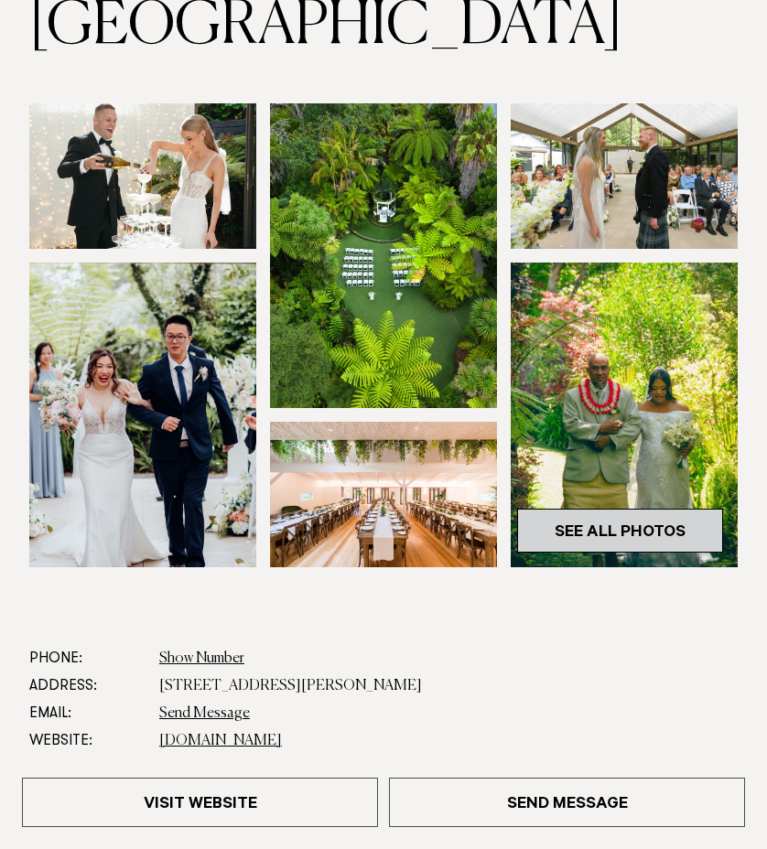
click at [587, 532] on link "See All Photos" at bounding box center [620, 531] width 206 height 44
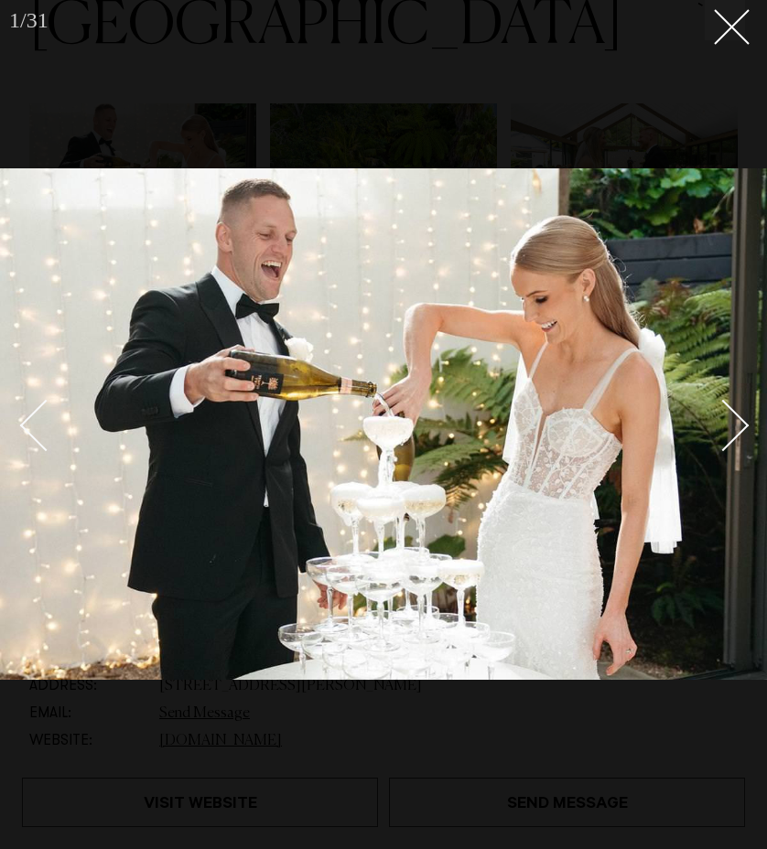
click at [738, 453] on link at bounding box center [713, 425] width 64 height 92
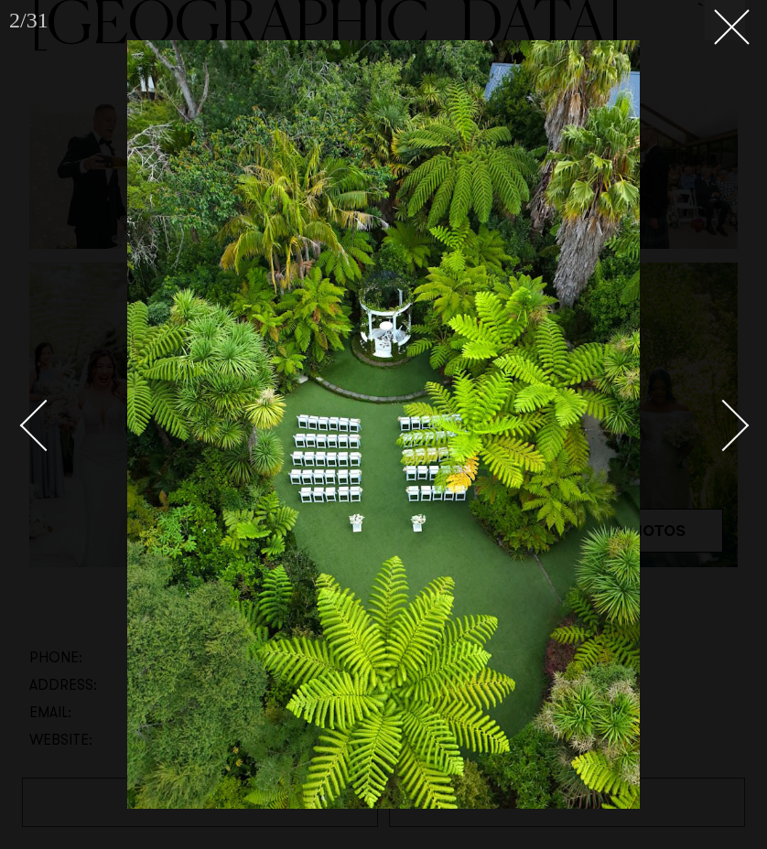
click at [744, 440] on link at bounding box center [713, 425] width 64 height 92
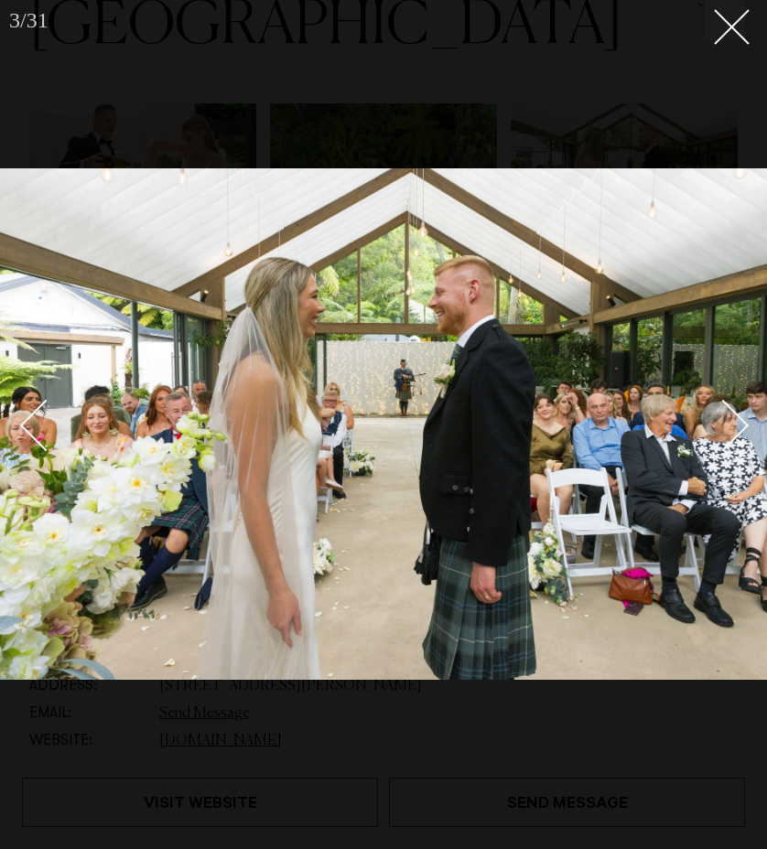
click at [744, 440] on link at bounding box center [713, 425] width 64 height 92
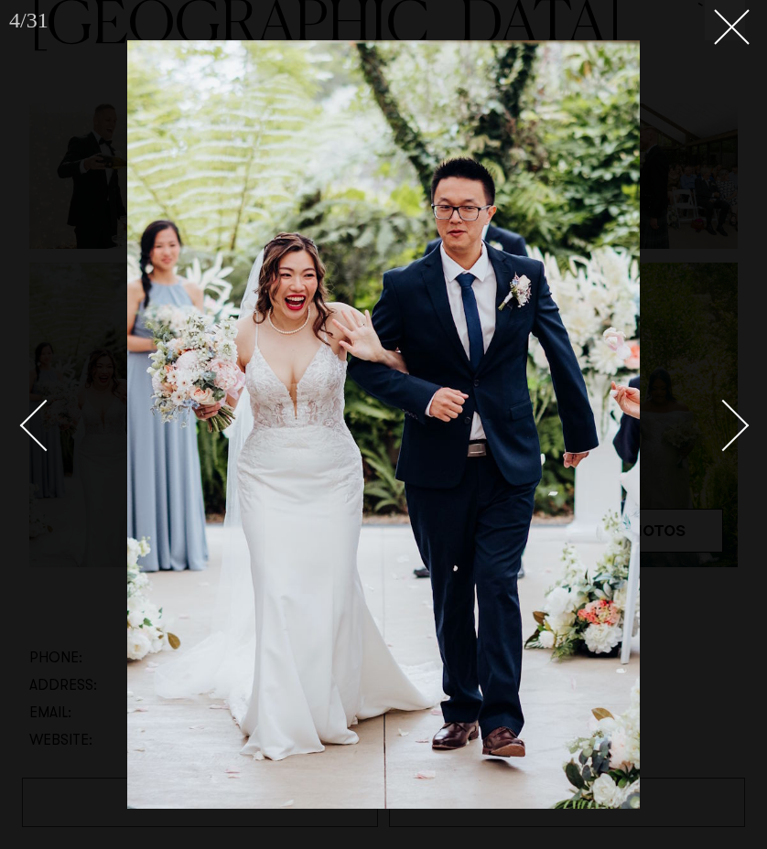
click at [744, 438] on link at bounding box center [713, 425] width 64 height 92
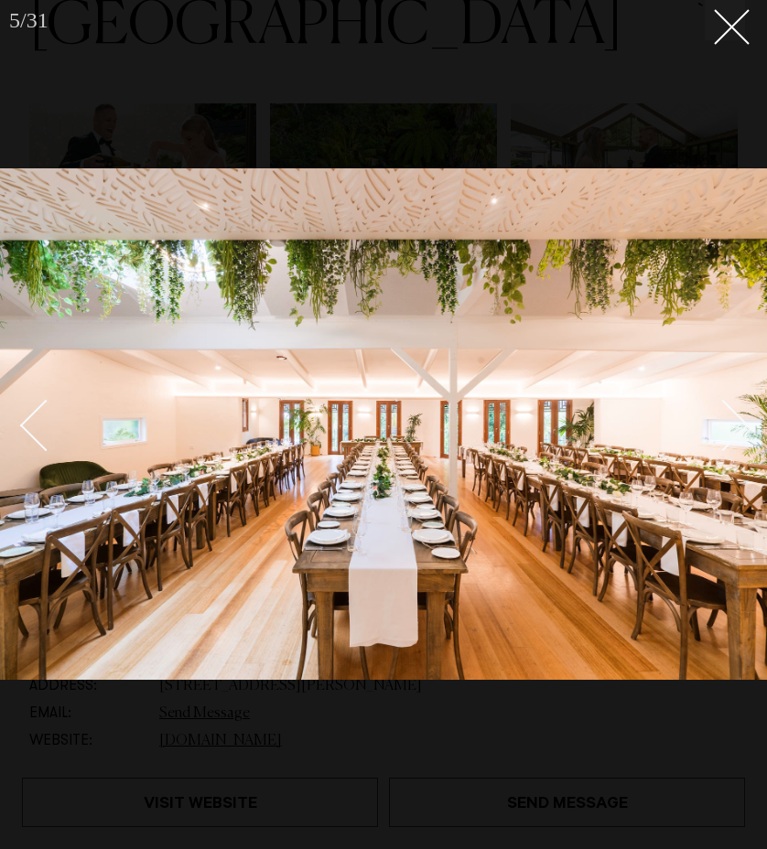
click at [744, 438] on link at bounding box center [713, 425] width 64 height 92
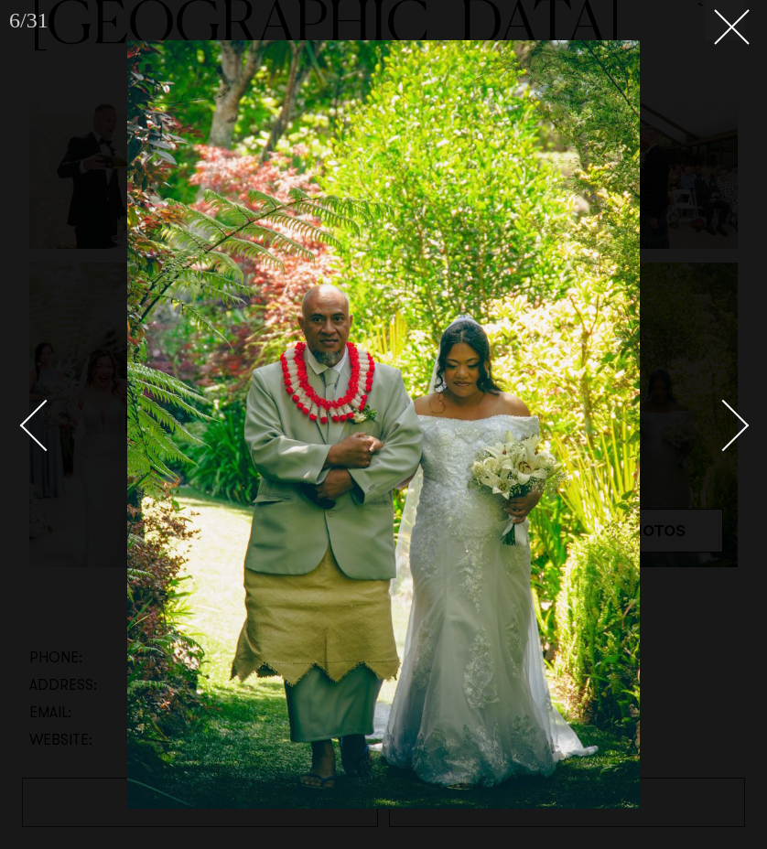
click at [743, 438] on link at bounding box center [713, 425] width 64 height 92
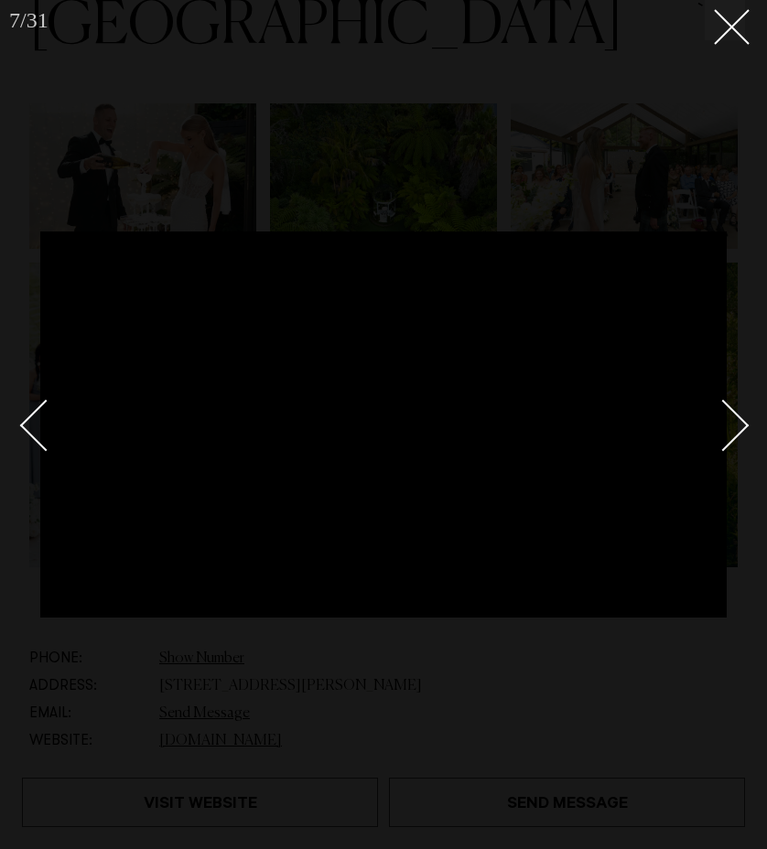
click at [733, 416] on div "Next slide" at bounding box center [723, 426] width 52 height 52
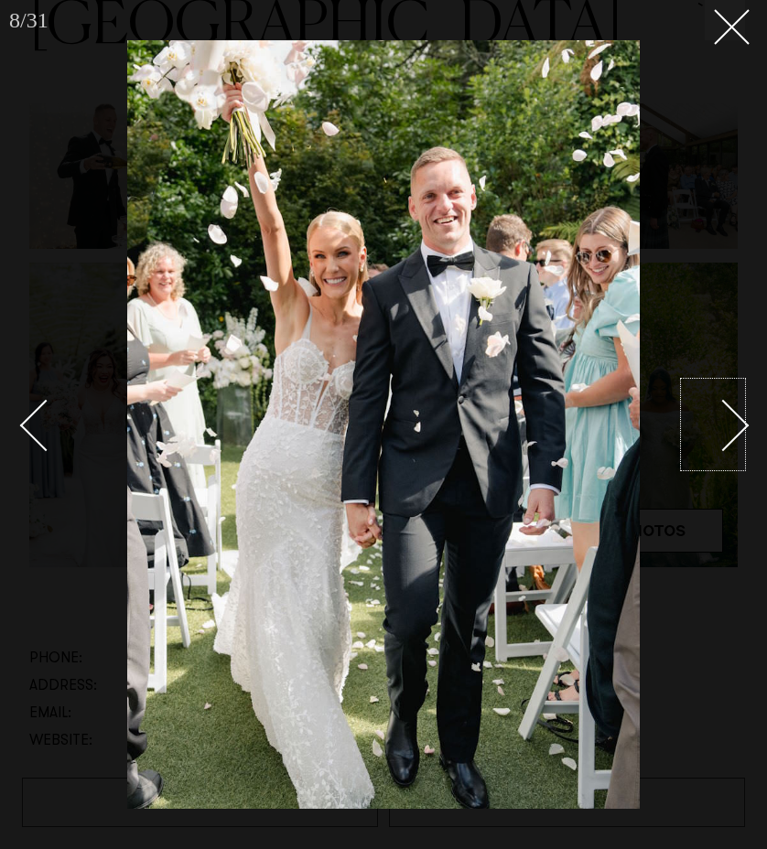
click at [730, 428] on div "Next slide" at bounding box center [723, 426] width 52 height 52
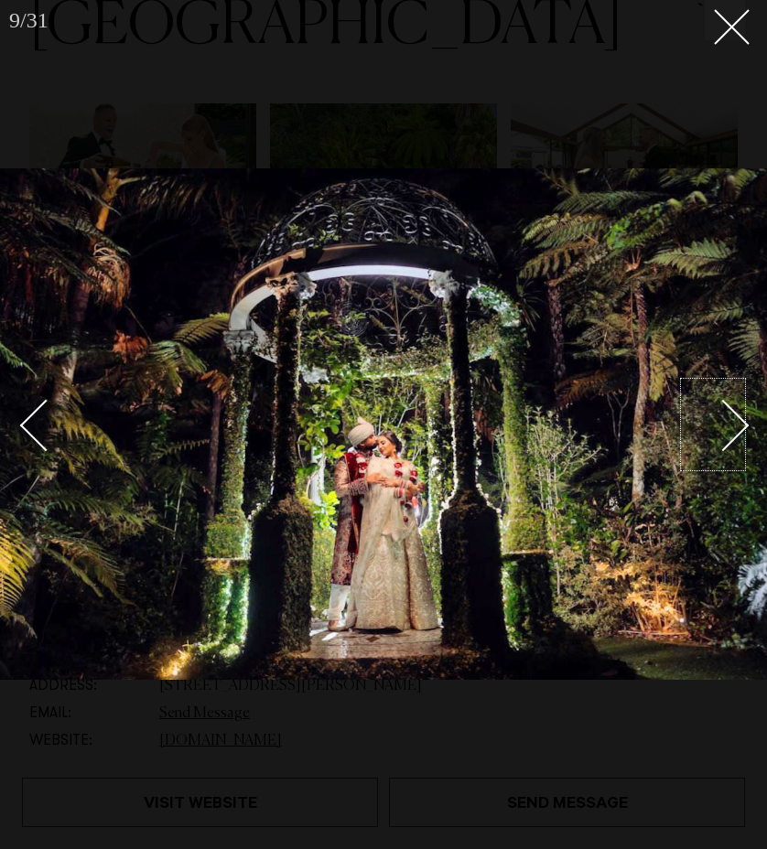
click at [730, 429] on div "Next slide" at bounding box center [723, 426] width 52 height 52
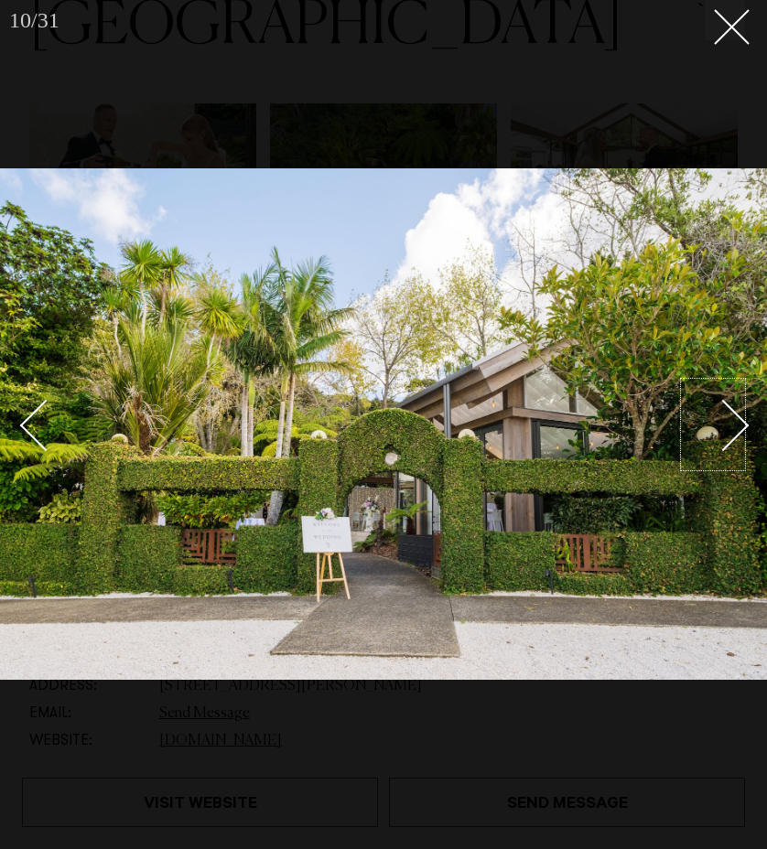
click at [730, 429] on div "Next slide" at bounding box center [723, 426] width 52 height 52
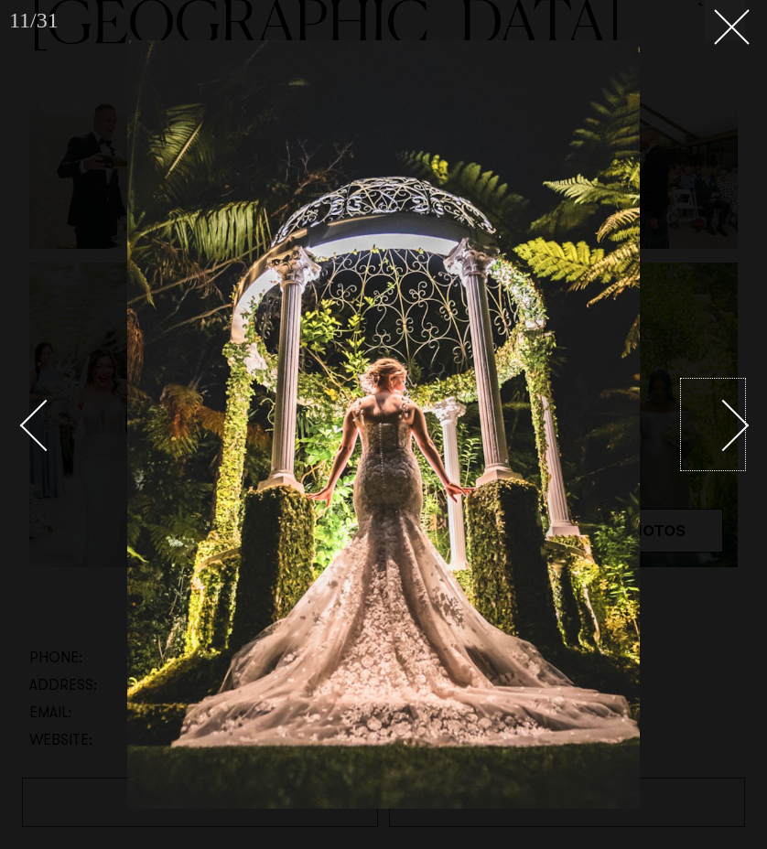
click at [730, 429] on div "Next slide" at bounding box center [723, 426] width 52 height 52
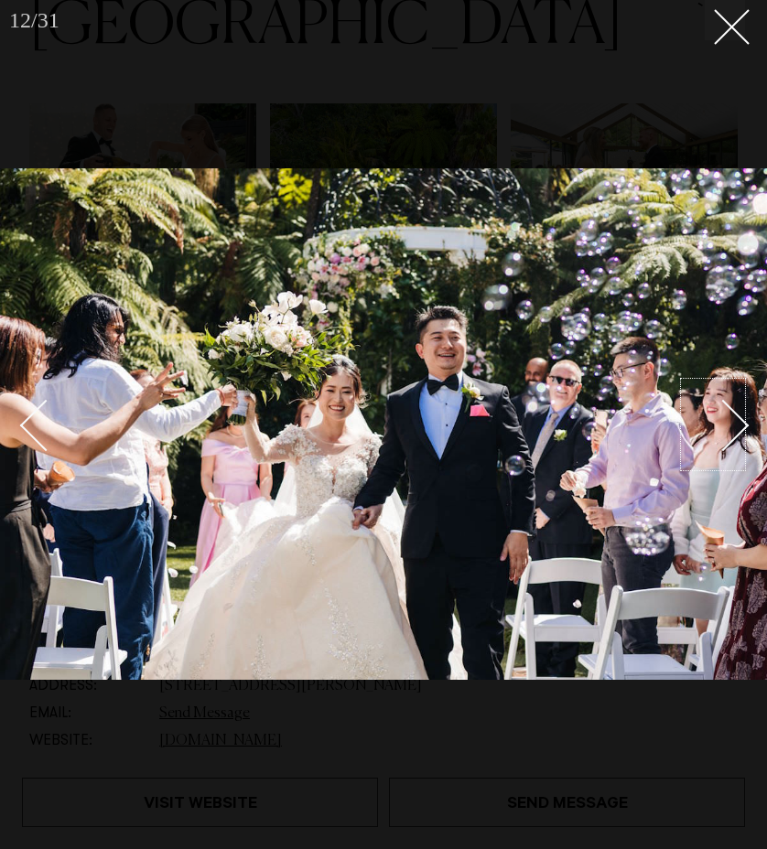
click at [730, 429] on div "Next slide" at bounding box center [723, 426] width 52 height 52
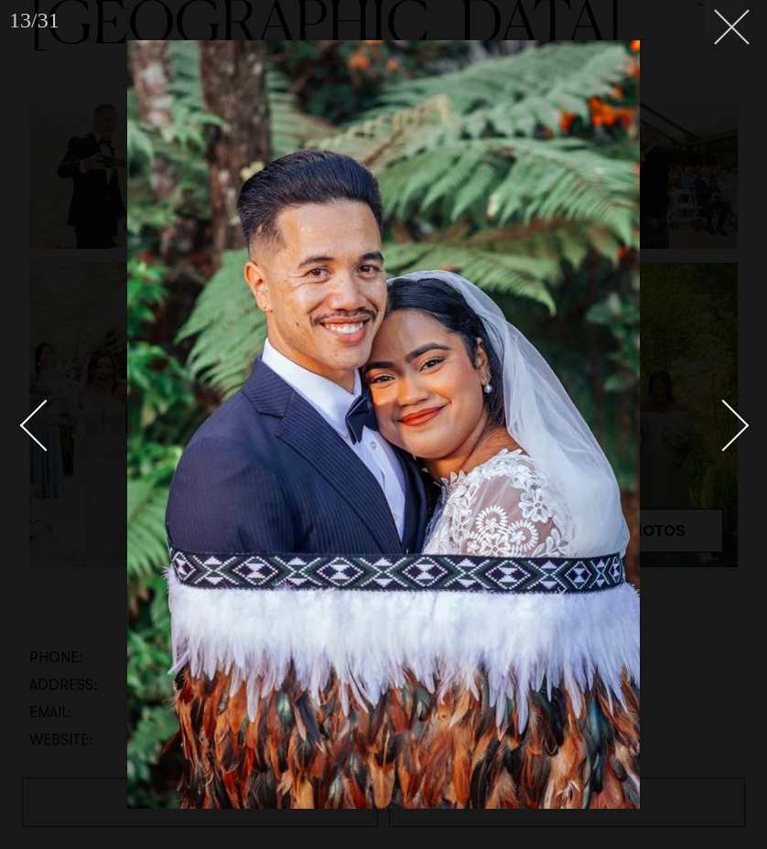
click at [727, 32] on button at bounding box center [725, 20] width 40 height 40
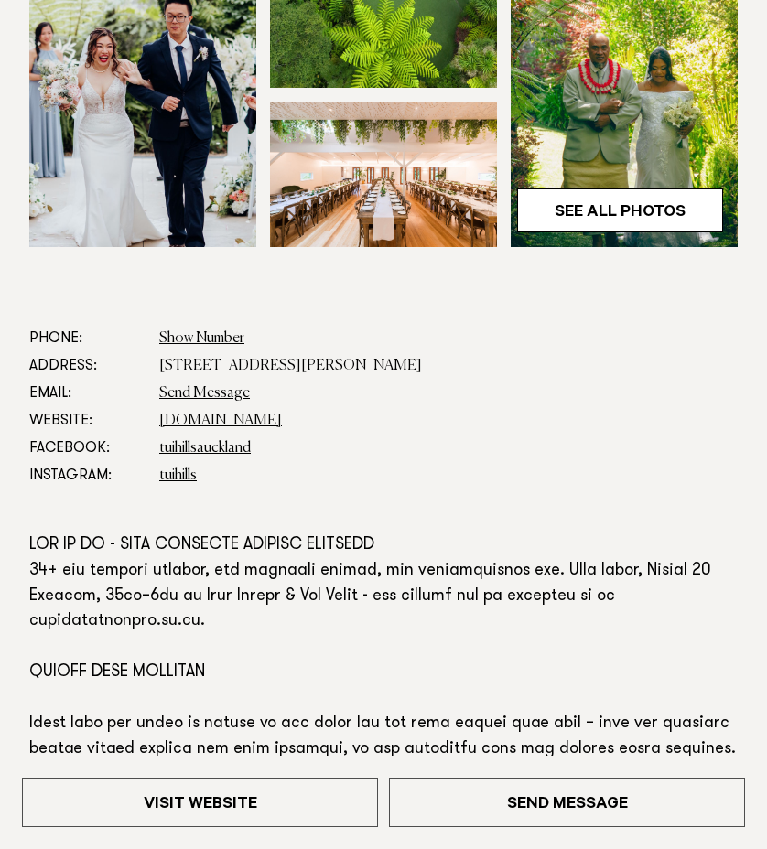
scroll to position [551, 0]
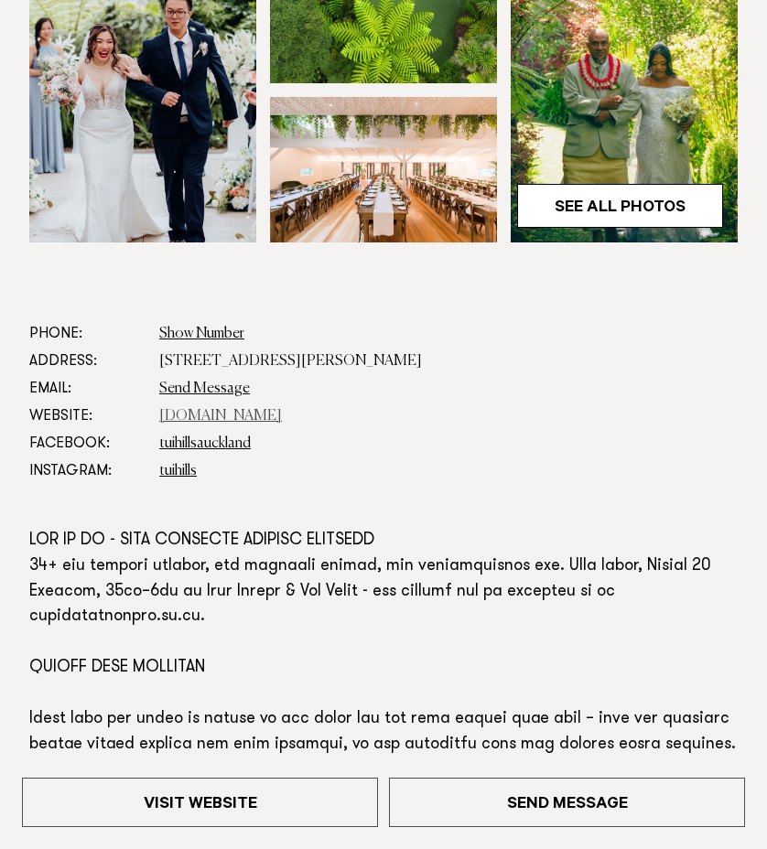
click at [197, 416] on link "tuihills.co.nz" at bounding box center [220, 416] width 123 height 15
